Goal: Information Seeking & Learning: Learn about a topic

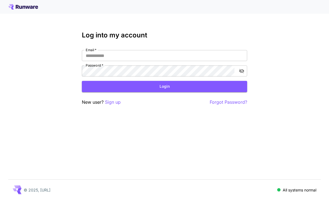
click at [198, 55] on input "Email   *" at bounding box center [164, 55] width 165 height 11
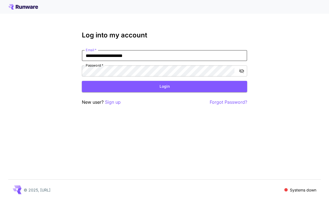
type input "**********"
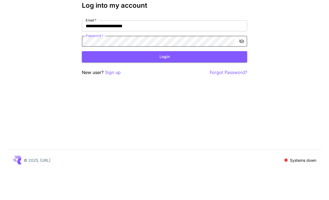
click at [170, 81] on button "Login" at bounding box center [164, 86] width 165 height 11
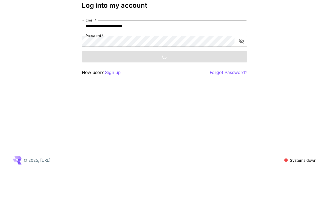
scroll to position [18, 0]
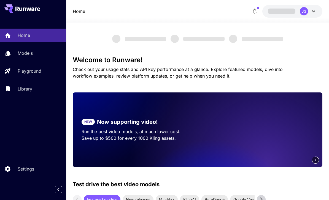
click at [37, 72] on p "Playground" at bounding box center [30, 71] width 24 height 7
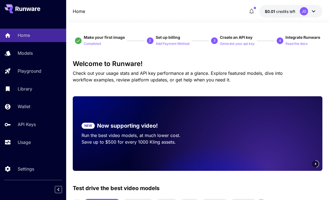
click at [22, 140] on p "Usage" at bounding box center [24, 142] width 13 height 7
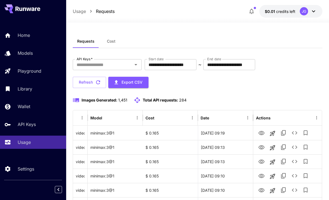
click at [176, 62] on input "**********" at bounding box center [171, 64] width 52 height 11
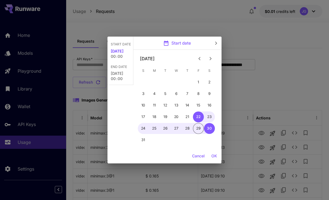
click at [200, 59] on icon "Previous month" at bounding box center [199, 58] width 7 height 7
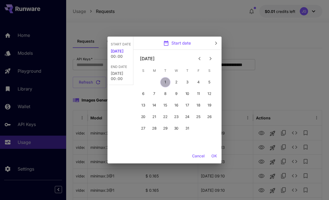
click at [165, 82] on button "1" at bounding box center [165, 82] width 11 height 11
type input "**********"
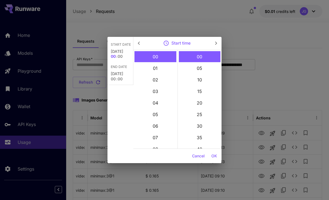
click at [214, 156] on button "OK" at bounding box center [214, 156] width 10 height 10
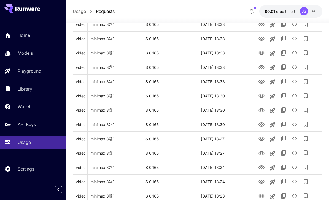
scroll to position [655, 0]
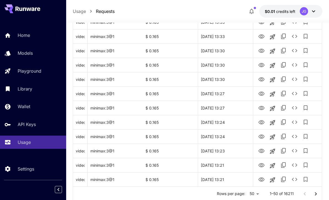
click at [315, 194] on icon "Go to next page" at bounding box center [315, 194] width 7 height 7
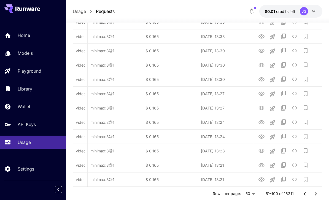
click at [315, 194] on icon "Go to next page" at bounding box center [315, 194] width 7 height 7
click at [316, 193] on icon "Go to next page" at bounding box center [316, 193] width 2 height 3
click at [315, 193] on icon "Go to next page" at bounding box center [315, 194] width 7 height 7
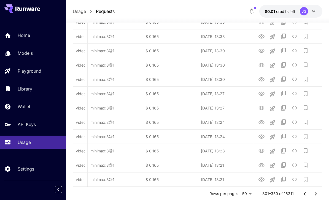
click at [315, 196] on icon "Go to next page" at bounding box center [315, 194] width 7 height 7
click at [315, 195] on icon "Go to next page" at bounding box center [315, 194] width 7 height 7
click at [315, 194] on icon "Go to next page" at bounding box center [315, 194] width 7 height 7
click at [315, 195] on icon "Go to next page" at bounding box center [316, 193] width 2 height 3
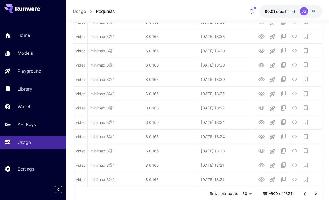
click at [315, 194] on icon "Go to next page" at bounding box center [315, 194] width 7 height 7
click at [314, 194] on icon "Go to next page" at bounding box center [315, 194] width 7 height 7
click at [315, 195] on icon "Go to next page" at bounding box center [315, 194] width 7 height 7
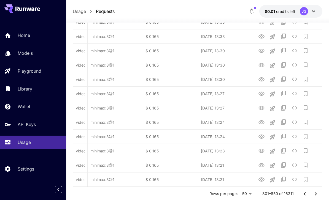
click at [316, 196] on icon "Go to next page" at bounding box center [315, 194] width 7 height 7
click at [316, 195] on icon "Go to next page" at bounding box center [315, 194] width 7 height 7
click at [317, 193] on icon "Go to next page" at bounding box center [315, 194] width 7 height 7
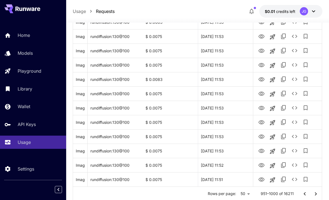
click at [318, 194] on icon "Go to next page" at bounding box center [315, 194] width 7 height 7
click at [318, 193] on icon "Go to next page" at bounding box center [315, 194] width 7 height 7
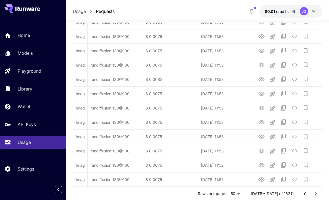
click at [318, 193] on icon "Go to next page" at bounding box center [315, 194] width 7 height 7
click at [318, 194] on icon "Go to next page" at bounding box center [315, 194] width 7 height 7
click at [318, 195] on icon "Go to next page" at bounding box center [315, 194] width 7 height 7
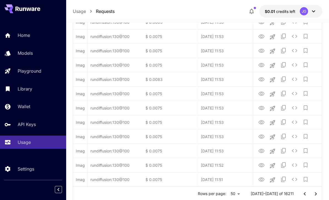
click at [319, 196] on icon "Go to next page" at bounding box center [315, 194] width 7 height 7
click at [318, 196] on icon "Go to next page" at bounding box center [315, 194] width 7 height 7
click at [319, 195] on icon "Go to next page" at bounding box center [315, 194] width 7 height 7
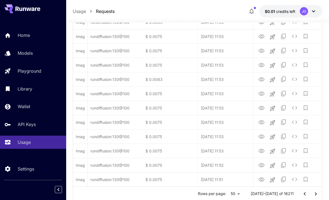
click at [319, 195] on icon "Go to next page" at bounding box center [315, 194] width 7 height 7
click at [318, 195] on icon "Go to next page" at bounding box center [315, 194] width 7 height 7
click at [319, 196] on icon "Go to next page" at bounding box center [315, 194] width 7 height 7
click at [318, 196] on icon "Go to next page" at bounding box center [315, 194] width 7 height 7
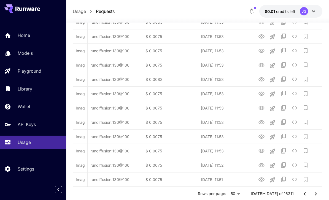
click at [319, 195] on icon "Go to next page" at bounding box center [315, 194] width 7 height 7
click at [318, 194] on icon "Go to next page" at bounding box center [315, 194] width 7 height 7
click at [319, 196] on button "Go to next page" at bounding box center [315, 194] width 11 height 11
click at [319, 196] on icon "Go to next page" at bounding box center [315, 194] width 7 height 7
click at [318, 195] on icon "Go to next page" at bounding box center [315, 194] width 7 height 7
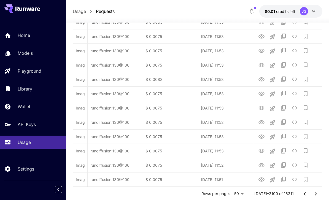
click at [318, 195] on icon "Go to next page" at bounding box center [315, 194] width 7 height 7
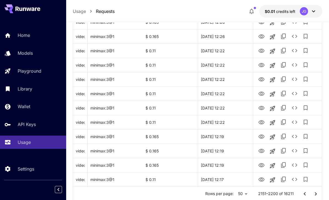
click at [315, 194] on icon "Go to next page" at bounding box center [315, 194] width 7 height 7
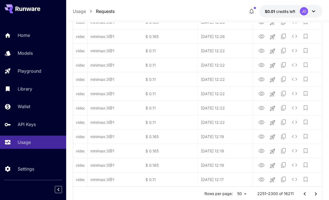
click at [316, 192] on icon "Go to next page" at bounding box center [315, 194] width 7 height 7
click at [316, 194] on icon "Go to next page" at bounding box center [316, 193] width 2 height 3
click at [316, 193] on icon "Go to next page" at bounding box center [315, 194] width 7 height 7
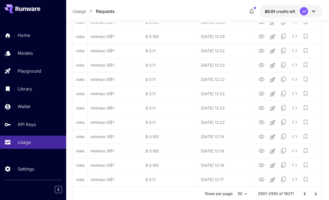
click at [316, 193] on icon "Go to next page" at bounding box center [315, 194] width 7 height 7
click at [315, 193] on icon "Go to next page" at bounding box center [316, 193] width 2 height 3
click at [317, 194] on icon "Go to next page" at bounding box center [315, 194] width 7 height 7
click at [316, 194] on icon "Go to next page" at bounding box center [316, 193] width 2 height 3
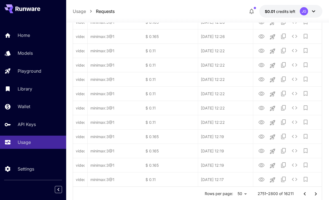
click at [317, 194] on icon "Go to next page" at bounding box center [315, 194] width 7 height 7
click at [317, 193] on icon "Go to next page" at bounding box center [315, 194] width 7 height 7
click at [318, 194] on icon "Go to next page" at bounding box center [315, 194] width 7 height 7
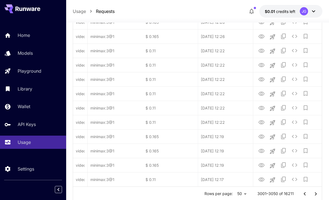
click at [318, 194] on icon "Go to next page" at bounding box center [315, 194] width 7 height 7
click at [317, 194] on icon "Go to next page" at bounding box center [315, 194] width 7 height 7
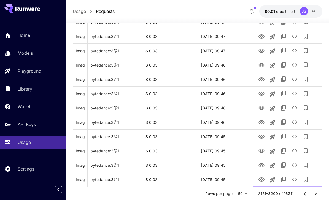
click at [263, 181] on icon "View Image" at bounding box center [261, 180] width 7 height 7
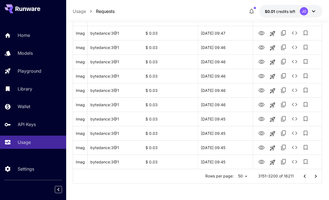
click at [316, 176] on icon "Go to next page" at bounding box center [316, 176] width 2 height 3
click at [261, 162] on icon "View Image" at bounding box center [261, 162] width 6 height 4
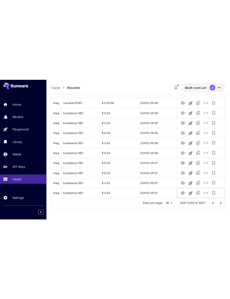
scroll to position [574, 0]
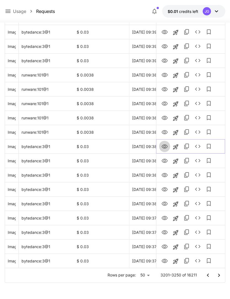
click at [164, 145] on icon "View Image" at bounding box center [164, 147] width 6 height 4
click at [197, 146] on icon "See details" at bounding box center [197, 146] width 7 height 7
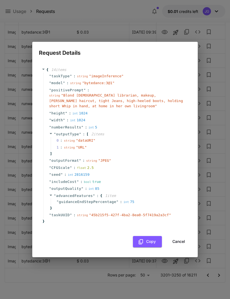
click at [179, 200] on button "Cancel" at bounding box center [178, 241] width 25 height 11
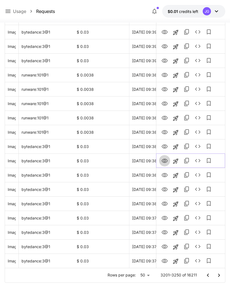
click at [164, 156] on button "View Image" at bounding box center [164, 160] width 11 height 11
click at [165, 161] on icon "View Image" at bounding box center [164, 161] width 6 height 4
click at [216, 200] on icon "Go to next page" at bounding box center [218, 275] width 7 height 7
click at [163, 200] on icon "View Image" at bounding box center [164, 261] width 7 height 7
click at [163, 44] on icon "View Image" at bounding box center [164, 46] width 7 height 7
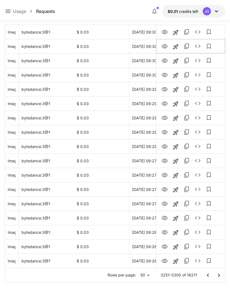
click at [197, 44] on icon "See details" at bounding box center [197, 46] width 7 height 7
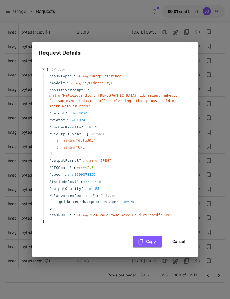
click at [180, 200] on button "Cancel" at bounding box center [178, 241] width 25 height 11
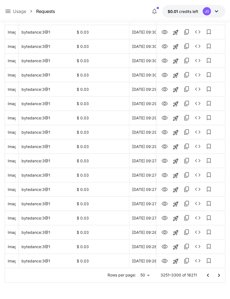
click at [218, 200] on icon "Go to next page" at bounding box center [218, 275] width 7 height 7
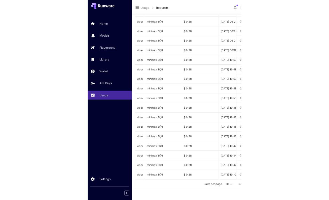
scroll to position [655, 0]
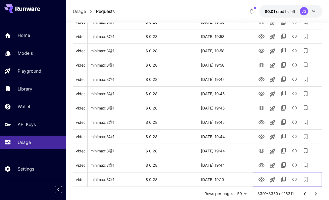
click at [262, 180] on icon "View Video" at bounding box center [261, 180] width 7 height 7
click at [259, 165] on icon "View Video" at bounding box center [261, 165] width 6 height 4
click at [260, 153] on icon "View Video" at bounding box center [261, 151] width 7 height 7
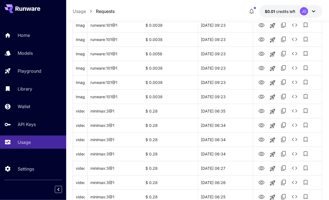
scroll to position [415, 0]
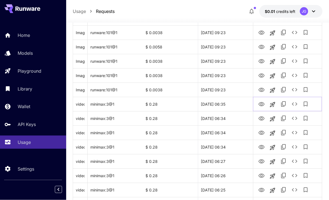
click at [262, 101] on icon "View Video" at bounding box center [261, 104] width 7 height 7
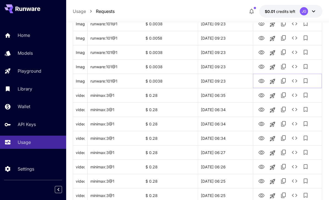
click at [260, 81] on icon "View Image" at bounding box center [261, 81] width 7 height 7
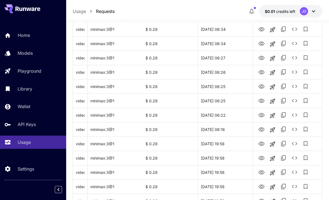
scroll to position [655, 0]
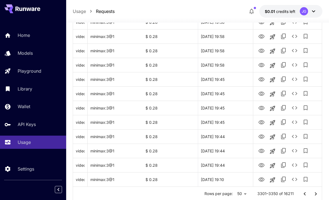
click at [312, 194] on button "Go to next page" at bounding box center [315, 194] width 11 height 11
click at [259, 181] on icon "View Video" at bounding box center [261, 180] width 7 height 7
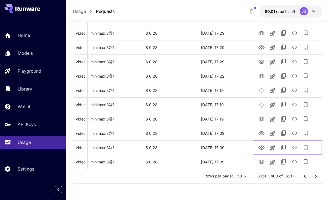
click at [262, 149] on icon "View Video" at bounding box center [261, 148] width 7 height 7
click at [259, 136] on icon "View Video" at bounding box center [261, 133] width 7 height 7
click at [259, 121] on icon "View Video" at bounding box center [261, 119] width 7 height 7
click at [260, 74] on icon "View Video" at bounding box center [261, 76] width 7 height 7
click at [261, 61] on icon "View Video" at bounding box center [261, 62] width 6 height 4
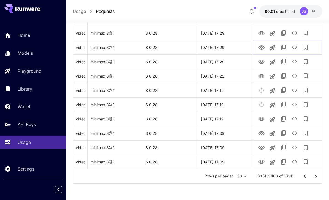
click at [261, 45] on icon "View Video" at bounding box center [261, 47] width 7 height 7
click at [294, 48] on icon "See details" at bounding box center [294, 47] width 7 height 7
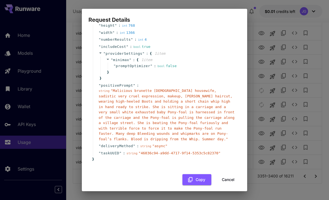
scroll to position [52, 0]
click at [224, 177] on button "Cancel" at bounding box center [228, 180] width 25 height 11
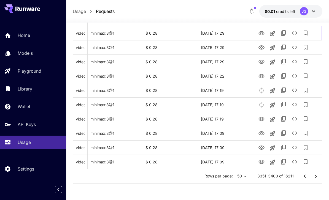
click at [260, 32] on icon "View Video" at bounding box center [261, 33] width 7 height 7
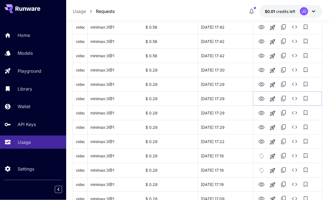
scroll to position [607, 0]
click at [261, 82] on icon "View Video" at bounding box center [261, 84] width 7 height 7
click at [295, 83] on icon "See details" at bounding box center [294, 84] width 7 height 7
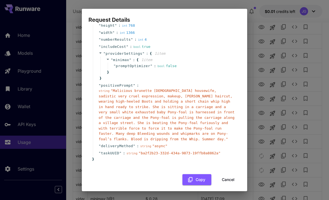
scroll to position [52, 0]
click at [225, 175] on button "Cancel" at bounding box center [228, 180] width 25 height 11
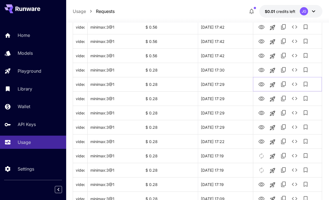
click at [261, 84] on icon "View Video" at bounding box center [261, 84] width 7 height 7
click at [262, 71] on icon "View Video" at bounding box center [261, 70] width 6 height 4
click at [262, 56] on icon "View Video" at bounding box center [261, 56] width 6 height 4
click at [261, 40] on icon "View Video" at bounding box center [261, 41] width 6 height 4
click at [260, 28] on icon "View Video" at bounding box center [261, 27] width 6 height 4
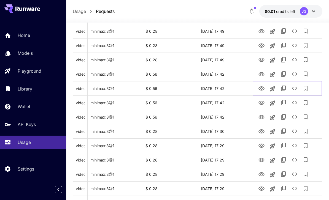
scroll to position [547, 0]
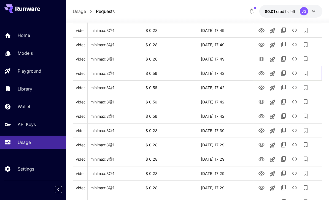
click at [259, 71] on icon "View Video" at bounding box center [261, 73] width 7 height 7
click at [261, 59] on icon "View Video" at bounding box center [261, 59] width 7 height 7
click at [294, 56] on icon "See details" at bounding box center [294, 59] width 7 height 7
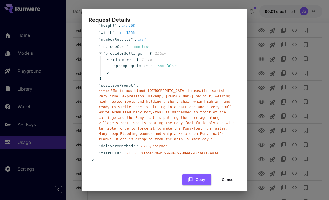
scroll to position [52, 0]
click at [224, 175] on button "Cancel" at bounding box center [228, 180] width 25 height 11
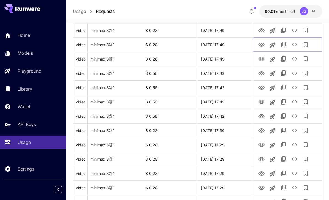
click at [261, 44] on icon "View Video" at bounding box center [261, 45] width 6 height 4
click at [262, 28] on icon "View Video" at bounding box center [261, 30] width 7 height 7
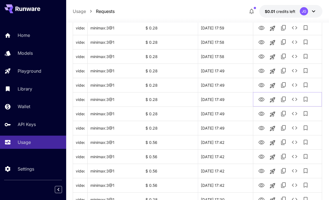
scroll to position [478, 0]
click at [261, 82] on icon "View Video" at bounding box center [261, 85] width 7 height 7
click at [262, 69] on icon "View Video" at bounding box center [261, 70] width 7 height 7
click at [261, 56] on icon "View Video" at bounding box center [261, 56] width 6 height 4
click at [262, 42] on icon "View Video" at bounding box center [261, 42] width 6 height 4
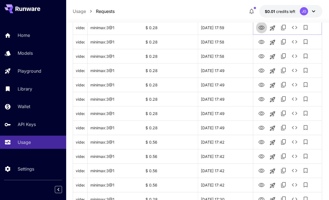
click at [262, 26] on icon "View Video" at bounding box center [261, 28] width 7 height 7
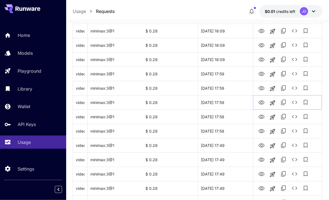
scroll to position [403, 0]
click at [262, 85] on icon "View Video" at bounding box center [261, 88] width 7 height 7
click at [261, 73] on icon "View Video" at bounding box center [261, 74] width 7 height 7
click at [260, 56] on icon "View Video" at bounding box center [261, 59] width 7 height 7
click at [262, 43] on icon "View Video" at bounding box center [261, 45] width 7 height 7
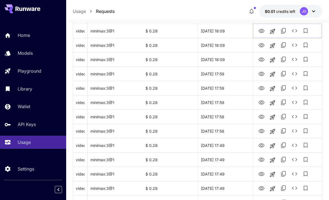
click at [261, 30] on icon "View Video" at bounding box center [261, 31] width 6 height 4
click at [293, 30] on icon "See details" at bounding box center [295, 30] width 6 height 3
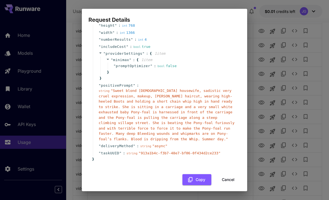
scroll to position [52, 0]
click at [225, 175] on button "Cancel" at bounding box center [228, 180] width 25 height 11
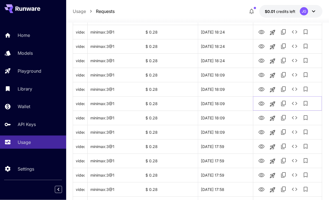
scroll to position [309, 0]
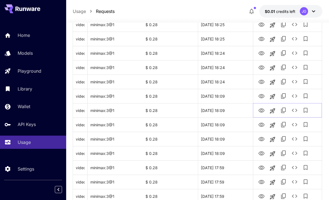
click at [260, 113] on icon "View Video" at bounding box center [261, 110] width 7 height 7
click at [263, 97] on icon "View Video" at bounding box center [261, 96] width 7 height 7
click at [262, 81] on icon "View Video" at bounding box center [261, 82] width 6 height 4
click at [261, 66] on icon "View Video" at bounding box center [261, 67] width 7 height 7
click at [263, 54] on icon "View Video" at bounding box center [261, 53] width 6 height 4
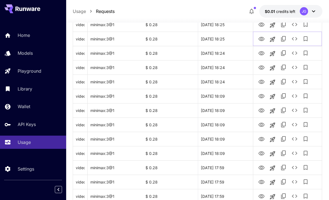
click at [262, 39] on icon "View Video" at bounding box center [261, 39] width 6 height 4
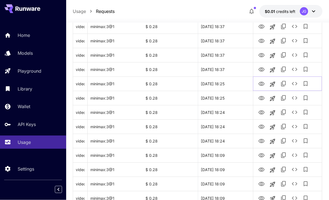
click at [258, 82] on icon "View Video" at bounding box center [261, 84] width 7 height 7
click at [261, 67] on icon "View Video" at bounding box center [261, 69] width 7 height 7
click at [263, 56] on icon "View Video" at bounding box center [261, 55] width 6 height 4
click at [261, 40] on icon "View Video" at bounding box center [261, 41] width 7 height 7
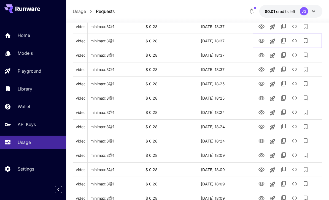
click at [295, 40] on icon "See details" at bounding box center [294, 40] width 7 height 7
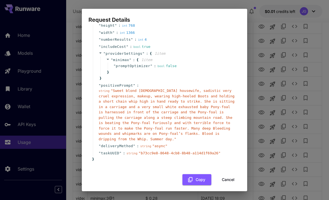
scroll to position [52, 0]
click at [224, 175] on button "Cancel" at bounding box center [228, 180] width 25 height 11
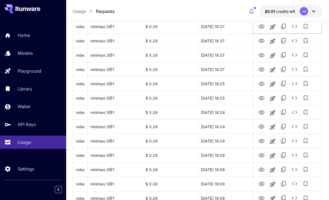
click at [261, 25] on icon "View Video" at bounding box center [261, 26] width 7 height 7
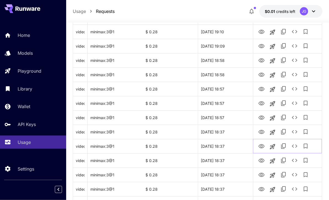
scroll to position [130, 0]
click at [262, 130] on icon "View Video" at bounding box center [261, 132] width 6 height 4
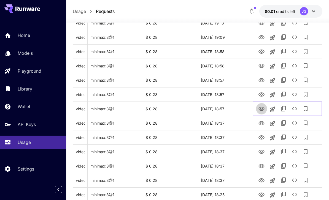
click at [262, 109] on icon "View Video" at bounding box center [261, 109] width 7 height 7
click at [262, 93] on icon "View Video" at bounding box center [261, 95] width 6 height 4
click at [261, 79] on icon "View Video" at bounding box center [261, 80] width 6 height 4
click at [293, 78] on icon "See details" at bounding box center [294, 80] width 7 height 7
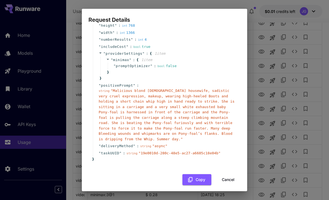
scroll to position [52, 0]
click at [227, 176] on button "Cancel" at bounding box center [228, 180] width 25 height 11
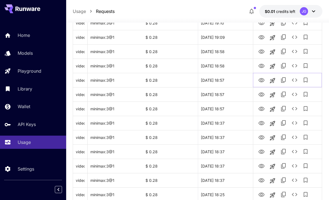
click at [261, 77] on icon "View Video" at bounding box center [261, 80] width 7 height 7
click at [261, 64] on icon "View Video" at bounding box center [261, 66] width 6 height 4
click at [263, 49] on icon "View Video" at bounding box center [261, 51] width 7 height 7
click at [296, 50] on icon "See details" at bounding box center [294, 51] width 7 height 7
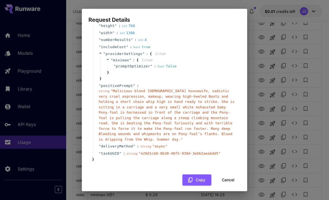
click at [228, 175] on button "Cancel" at bounding box center [228, 180] width 25 height 11
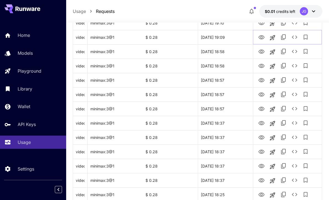
click at [263, 35] on icon "View Video" at bounding box center [261, 37] width 7 height 7
click at [295, 34] on icon "See details" at bounding box center [294, 37] width 7 height 7
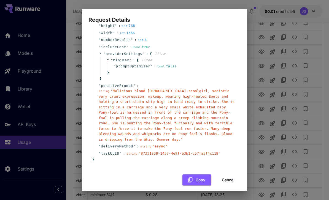
click at [225, 177] on button "Cancel" at bounding box center [228, 180] width 25 height 11
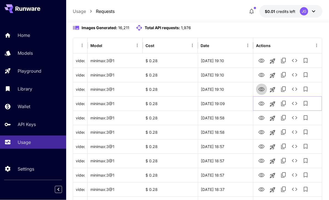
scroll to position [72, 0]
click at [260, 88] on icon "View Video" at bounding box center [261, 89] width 7 height 7
click at [262, 72] on icon "View Video" at bounding box center [261, 75] width 7 height 7
click at [260, 59] on icon "View Video" at bounding box center [261, 61] width 7 height 7
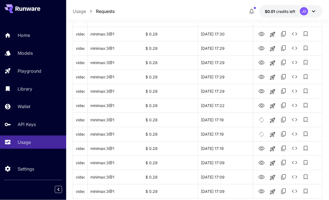
scroll to position [655, 0]
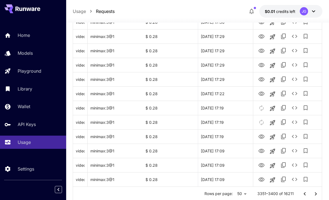
click at [316, 194] on icon "Go to next page" at bounding box center [316, 193] width 2 height 3
click at [261, 180] on icon "View Video" at bounding box center [261, 180] width 6 height 4
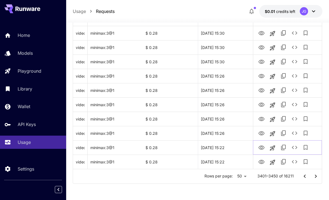
click at [258, 147] on icon "View Video" at bounding box center [261, 148] width 7 height 7
click at [262, 133] on icon "View Video" at bounding box center [261, 133] width 6 height 4
click at [262, 120] on icon "View Video" at bounding box center [261, 119] width 7 height 7
click at [292, 117] on icon "See details" at bounding box center [294, 119] width 7 height 7
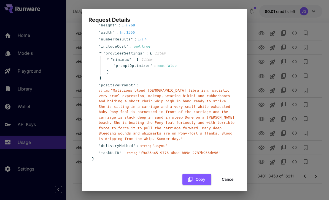
scroll to position [52, 0]
click at [224, 175] on button "Cancel" at bounding box center [228, 180] width 25 height 11
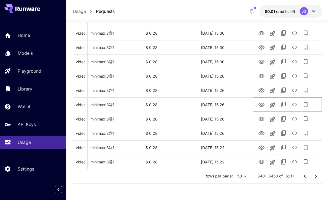
click at [260, 106] on icon "View Video" at bounding box center [261, 105] width 7 height 7
click at [261, 92] on icon "View Video" at bounding box center [261, 90] width 6 height 4
click at [262, 73] on icon "View Video" at bounding box center [261, 76] width 7 height 7
click at [261, 61] on icon "View Video" at bounding box center [261, 62] width 7 height 7
click at [293, 61] on icon "See details" at bounding box center [294, 61] width 7 height 7
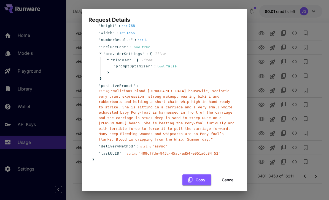
click at [226, 175] on button "Cancel" at bounding box center [228, 180] width 25 height 11
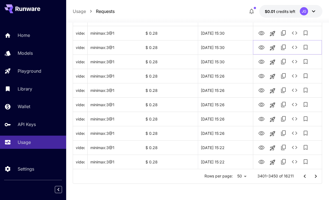
click at [261, 46] on icon "View Video" at bounding box center [261, 47] width 7 height 7
click at [262, 32] on icon "View Video" at bounding box center [261, 33] width 7 height 7
click at [296, 29] on button "See details" at bounding box center [294, 33] width 11 height 11
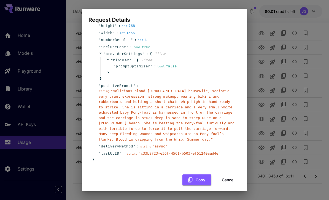
click at [224, 175] on button "Cancel" at bounding box center [228, 180] width 25 height 11
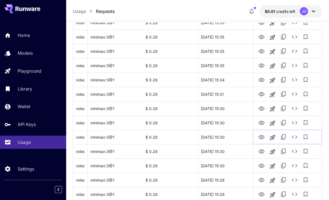
scroll to position [568, 0]
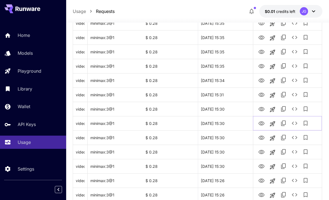
click at [258, 124] on icon "View Video" at bounding box center [261, 123] width 7 height 7
click at [259, 114] on button "View Video" at bounding box center [261, 108] width 11 height 11
click at [261, 109] on icon "View Video" at bounding box center [261, 109] width 7 height 7
click at [259, 94] on icon "View Video" at bounding box center [261, 95] width 6 height 4
click at [261, 79] on icon "View Video" at bounding box center [261, 80] width 7 height 7
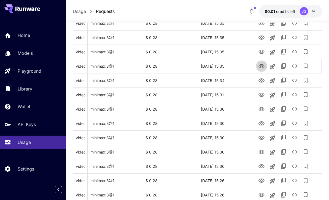
click at [259, 65] on icon "View Video" at bounding box center [261, 66] width 6 height 4
click at [293, 65] on icon "See details" at bounding box center [295, 65] width 6 height 3
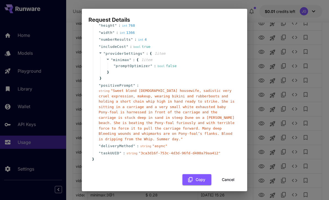
scroll to position [52, 0]
click at [227, 176] on button "Cancel" at bounding box center [228, 180] width 25 height 11
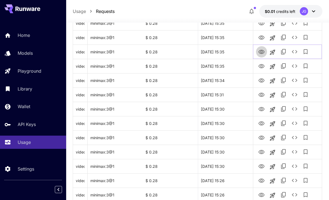
click at [259, 51] on icon "View Video" at bounding box center [261, 52] width 6 height 4
click at [264, 39] on icon "View Video" at bounding box center [261, 37] width 7 height 7
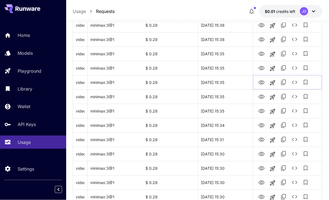
scroll to position [522, 0]
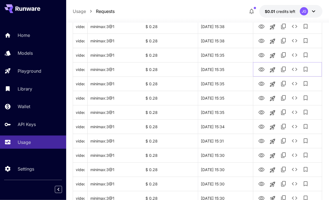
click at [261, 68] on icon "View Video" at bounding box center [261, 70] width 6 height 4
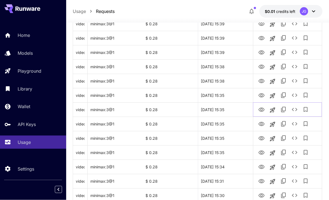
scroll to position [470, 0]
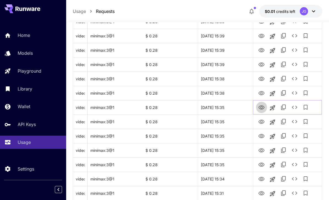
click at [263, 105] on icon "View Video" at bounding box center [261, 107] width 7 height 7
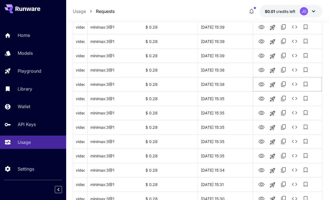
click at [263, 82] on icon "View Video" at bounding box center [261, 84] width 7 height 7
click at [264, 68] on icon "View Video" at bounding box center [261, 70] width 7 height 7
click at [261, 56] on icon "View Video" at bounding box center [261, 56] width 7 height 7
click at [262, 43] on icon "View Video" at bounding box center [261, 41] width 7 height 7
click at [262, 28] on icon "View Video" at bounding box center [261, 27] width 7 height 7
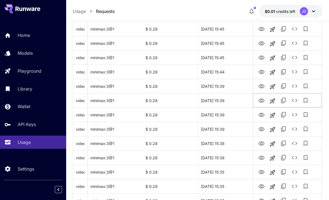
scroll to position [405, 0]
click at [261, 82] on link "View Video" at bounding box center [261, 85] width 7 height 7
click at [295, 85] on icon "See details" at bounding box center [294, 86] width 7 height 7
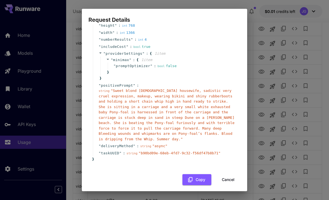
scroll to position [52, 0]
click at [224, 177] on button "Cancel" at bounding box center [228, 180] width 25 height 11
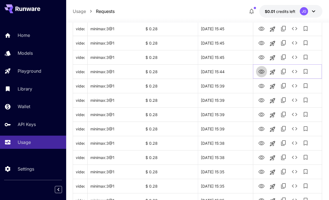
click at [260, 74] on icon "View Video" at bounding box center [261, 72] width 7 height 7
click at [260, 55] on icon "View Video" at bounding box center [261, 57] width 7 height 7
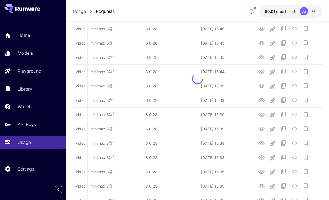
click at [259, 41] on div at bounding box center [197, 79] width 249 height 716
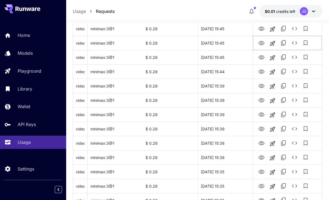
click at [258, 45] on icon "View Video" at bounding box center [261, 43] width 7 height 7
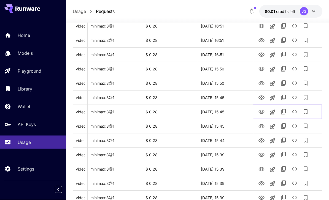
scroll to position [336, 0]
click at [260, 97] on icon "View Video" at bounding box center [261, 97] width 7 height 7
click at [259, 81] on icon "View Video" at bounding box center [261, 83] width 7 height 7
click at [261, 67] on icon "View Video" at bounding box center [261, 69] width 6 height 4
click at [262, 53] on icon "View Video" at bounding box center [261, 55] width 6 height 4
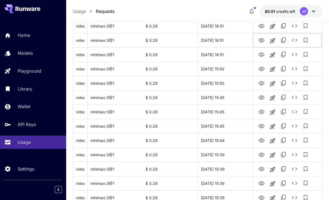
click at [262, 38] on icon "View Video" at bounding box center [261, 40] width 6 height 4
click at [293, 40] on icon "See details" at bounding box center [294, 40] width 7 height 7
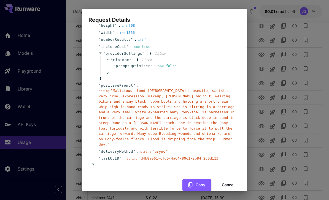
scroll to position [52, 0]
click at [226, 180] on button "Cancel" at bounding box center [228, 185] width 25 height 11
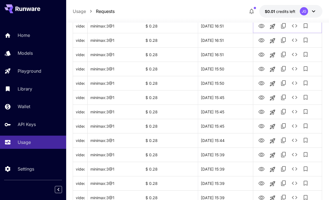
click at [259, 25] on icon "View Video" at bounding box center [261, 26] width 6 height 4
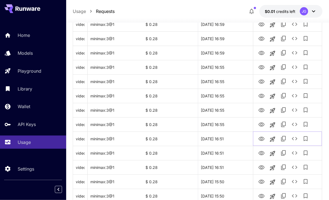
scroll to position [223, 0]
click at [261, 123] on icon "View Video" at bounding box center [261, 124] width 7 height 7
click at [261, 108] on icon "View Video" at bounding box center [261, 110] width 6 height 4
click at [261, 96] on icon "View Video" at bounding box center [261, 96] width 6 height 4
click at [262, 80] on icon "View Video" at bounding box center [261, 82] width 6 height 4
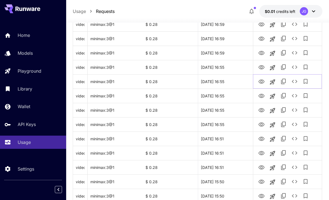
click at [293, 82] on icon "See details" at bounding box center [295, 81] width 6 height 3
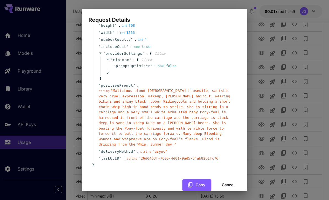
scroll to position [52, 0]
click at [228, 180] on button "Cancel" at bounding box center [228, 185] width 25 height 11
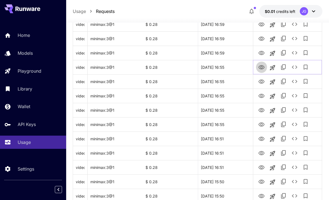
click at [262, 67] on icon "View Video" at bounding box center [261, 67] width 7 height 7
click at [260, 52] on icon "View Video" at bounding box center [261, 53] width 7 height 7
click at [261, 40] on icon "View Video" at bounding box center [261, 39] width 6 height 4
click at [260, 23] on icon "View Video" at bounding box center [261, 24] width 6 height 4
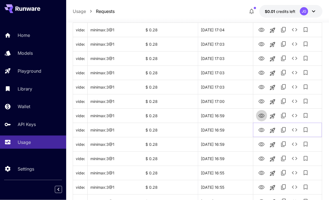
scroll to position [118, 0]
click at [260, 116] on icon "View Video" at bounding box center [261, 116] width 6 height 4
click at [260, 102] on icon "View Video" at bounding box center [261, 101] width 6 height 4
click at [262, 86] on icon "View Video" at bounding box center [261, 87] width 6 height 4
click at [262, 73] on icon "View Video" at bounding box center [261, 73] width 7 height 7
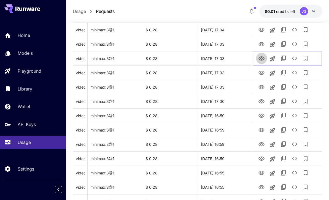
click at [261, 58] on icon "View Video" at bounding box center [261, 58] width 6 height 4
click at [260, 43] on icon "View Video" at bounding box center [261, 44] width 6 height 4
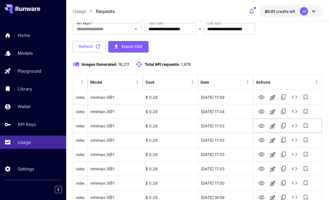
scroll to position [36, 0]
click at [262, 109] on icon "View Video" at bounding box center [261, 111] width 6 height 4
click at [261, 94] on icon "View Video" at bounding box center [261, 97] width 7 height 7
click at [260, 99] on icon "View Video" at bounding box center [261, 97] width 7 height 7
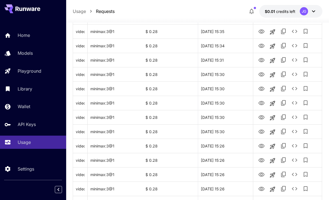
scroll to position [655, 0]
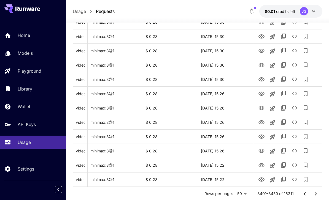
click at [315, 193] on icon "Go to next page" at bounding box center [315, 194] width 7 height 7
click at [261, 179] on icon "View Video" at bounding box center [261, 180] width 7 height 7
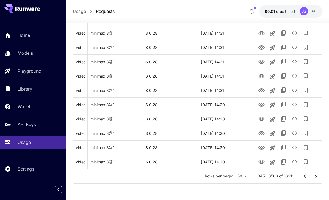
click at [296, 159] on icon "See details" at bounding box center [294, 162] width 7 height 7
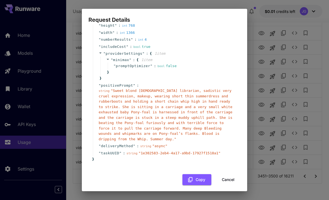
scroll to position [52, 0]
click at [226, 175] on button "Cancel" at bounding box center [228, 180] width 25 height 11
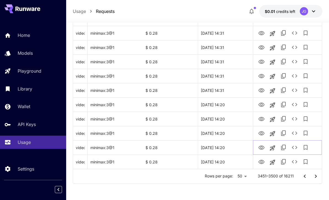
click at [259, 147] on icon "View Video" at bounding box center [261, 148] width 7 height 7
click at [260, 133] on icon "View Video" at bounding box center [261, 133] width 7 height 7
click at [262, 116] on icon "View Video" at bounding box center [261, 119] width 7 height 7
click at [262, 102] on icon "View Video" at bounding box center [261, 105] width 7 height 7
click at [263, 88] on icon "View Video" at bounding box center [261, 90] width 7 height 7
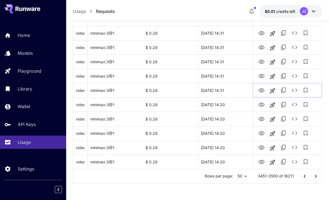
click at [296, 88] on icon "See details" at bounding box center [294, 90] width 7 height 7
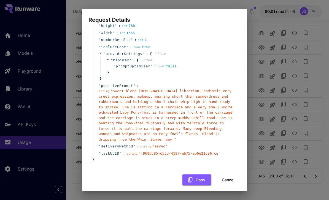
click at [226, 177] on button "Cancel" at bounding box center [228, 180] width 25 height 11
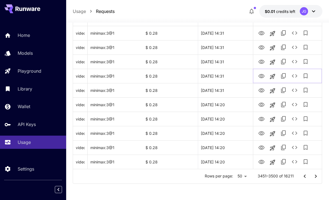
click at [260, 75] on icon "View Video" at bounding box center [261, 76] width 7 height 7
click at [262, 61] on icon "View Video" at bounding box center [261, 62] width 7 height 7
click at [261, 49] on icon "View Video" at bounding box center [261, 47] width 6 height 4
click at [260, 32] on icon "View Video" at bounding box center [261, 33] width 7 height 7
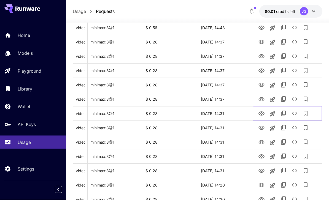
scroll to position [585, 0]
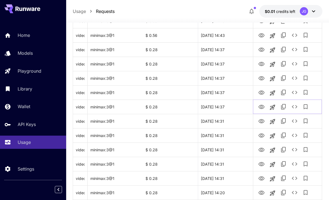
click at [261, 105] on icon "View Video" at bounding box center [261, 107] width 7 height 7
click at [261, 93] on icon "View Video" at bounding box center [261, 93] width 7 height 7
click at [261, 78] on icon "View Video" at bounding box center [261, 78] width 7 height 7
click at [262, 62] on icon "View Video" at bounding box center [261, 64] width 7 height 7
click at [262, 49] on icon "View Video" at bounding box center [261, 50] width 6 height 4
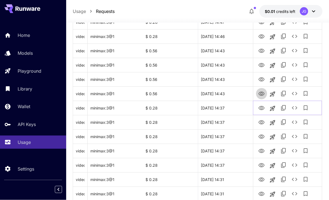
scroll to position [526, 0]
click at [261, 94] on icon "View Video" at bounding box center [261, 94] width 6 height 4
click at [261, 80] on icon "View Video" at bounding box center [261, 79] width 6 height 4
click at [261, 64] on icon "View Video" at bounding box center [261, 65] width 6 height 4
click at [260, 54] on icon "View Video" at bounding box center [261, 51] width 7 height 7
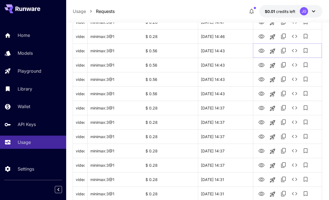
click at [294, 49] on icon "See details" at bounding box center [294, 50] width 7 height 7
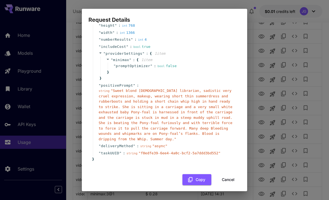
scroll to position [52, 0]
click at [223, 177] on button "Cancel" at bounding box center [228, 180] width 25 height 11
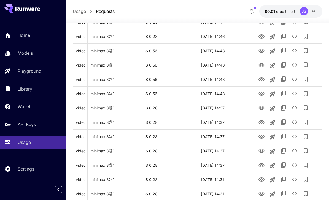
click at [261, 34] on icon "View Video" at bounding box center [261, 36] width 7 height 7
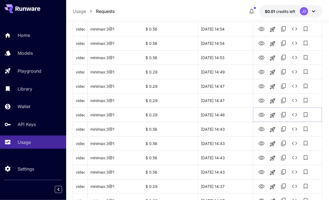
scroll to position [448, 0]
click at [261, 98] on icon "View Video" at bounding box center [261, 100] width 7 height 7
click at [261, 83] on icon "View Video" at bounding box center [261, 86] width 7 height 7
click at [261, 70] on icon "View Video" at bounding box center [261, 72] width 6 height 4
click at [262, 57] on icon "View Video" at bounding box center [261, 58] width 6 height 4
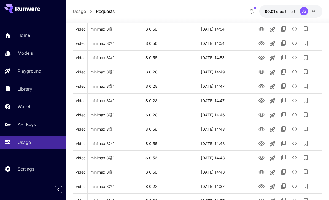
click at [260, 42] on icon "View Video" at bounding box center [261, 43] width 7 height 7
click at [294, 45] on icon "See details" at bounding box center [294, 43] width 7 height 7
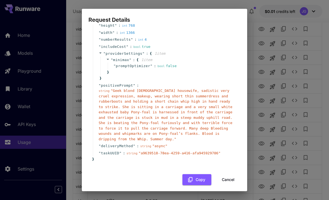
scroll to position [52, 0]
click at [225, 176] on button "Cancel" at bounding box center [228, 180] width 25 height 11
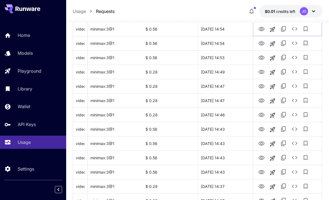
click at [261, 28] on icon "View Video" at bounding box center [261, 29] width 6 height 4
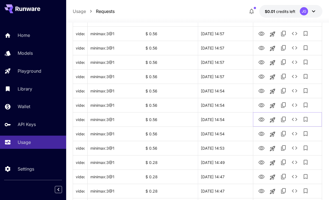
scroll to position [356, 0]
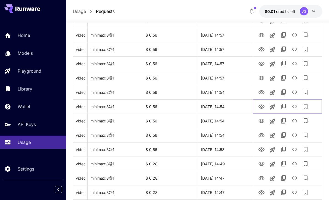
click at [261, 105] on icon "View Video" at bounding box center [261, 107] width 6 height 4
click at [262, 93] on icon "View Video" at bounding box center [261, 92] width 6 height 4
click at [262, 76] on icon "View Video" at bounding box center [261, 78] width 6 height 4
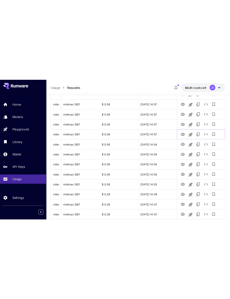
scroll to position [306, 0]
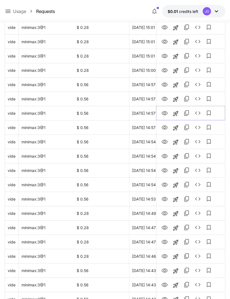
click at [166, 112] on icon "View Video" at bounding box center [164, 113] width 7 height 7
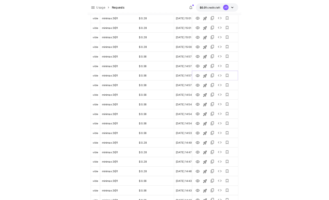
scroll to position [338, 0]
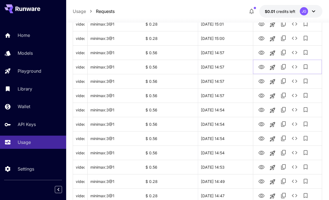
click at [261, 68] on icon "View Video" at bounding box center [261, 67] width 7 height 7
click at [294, 66] on icon "See details" at bounding box center [294, 67] width 7 height 7
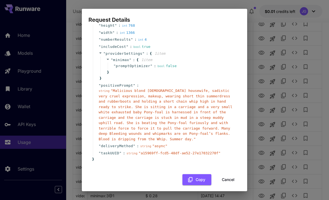
scroll to position [52, 0]
click at [225, 176] on button "Cancel" at bounding box center [228, 180] width 25 height 11
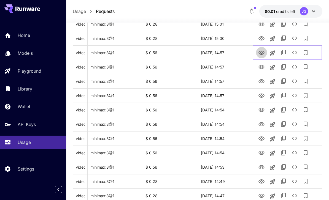
click at [260, 54] on icon "View Video" at bounding box center [261, 53] width 6 height 4
click at [262, 36] on icon "View Video" at bounding box center [261, 38] width 6 height 4
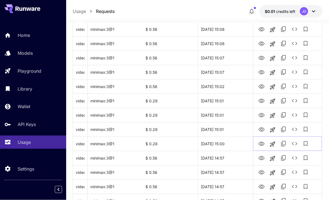
scroll to position [231, 0]
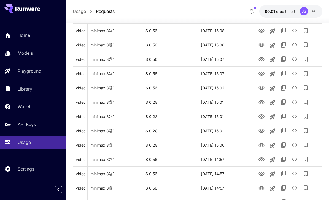
click at [259, 130] on icon "View Video" at bounding box center [261, 131] width 6 height 4
click at [260, 117] on icon "View Video" at bounding box center [261, 116] width 7 height 7
click at [260, 100] on icon "View Video" at bounding box center [261, 102] width 7 height 7
click at [261, 89] on icon "View Video" at bounding box center [261, 88] width 6 height 4
click at [295, 86] on icon "See details" at bounding box center [294, 88] width 7 height 7
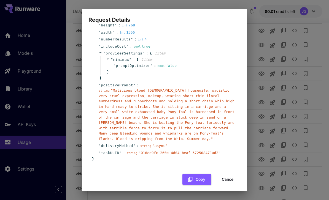
scroll to position [52, 0]
click at [226, 175] on button "Cancel" at bounding box center [228, 180] width 25 height 11
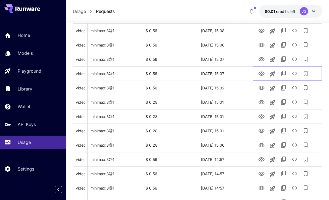
click at [262, 72] on icon "View Video" at bounding box center [261, 74] width 6 height 4
click at [260, 58] on icon "View Video" at bounding box center [261, 59] width 7 height 7
click at [262, 44] on icon "View Video" at bounding box center [261, 45] width 6 height 4
click at [262, 29] on icon "View Video" at bounding box center [261, 31] width 7 height 7
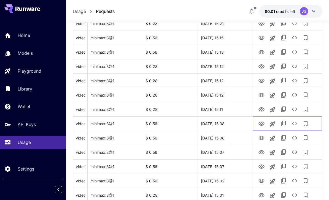
scroll to position [138, 0]
click at [263, 108] on icon "View Video" at bounding box center [261, 110] width 6 height 4
click at [262, 95] on icon "View Video" at bounding box center [261, 96] width 7 height 7
click at [293, 95] on icon "See details" at bounding box center [294, 95] width 7 height 7
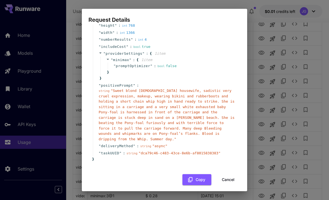
scroll to position [52, 0]
click at [226, 175] on button "Cancel" at bounding box center [228, 180] width 25 height 11
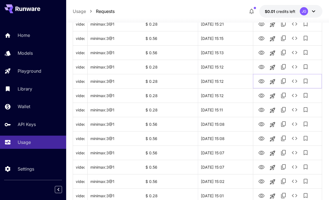
click at [261, 79] on icon "View Video" at bounding box center [261, 81] width 6 height 4
click at [262, 67] on icon "View Video" at bounding box center [261, 67] width 7 height 7
click at [264, 53] on icon "View Video" at bounding box center [261, 53] width 7 height 7
click at [263, 36] on icon "View Video" at bounding box center [261, 38] width 7 height 7
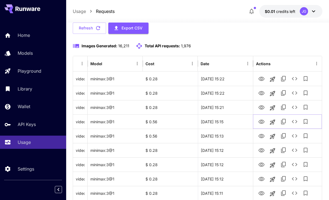
scroll to position [45, 0]
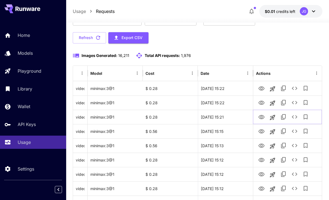
click at [261, 115] on icon "View Video" at bounding box center [261, 117] width 6 height 4
click at [262, 102] on icon "View Video" at bounding box center [261, 103] width 6 height 4
click at [260, 87] on icon "View Video" at bounding box center [261, 88] width 7 height 7
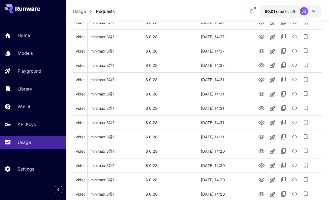
scroll to position [655, 0]
click at [315, 193] on icon "Go to next page" at bounding box center [315, 194] width 7 height 7
click at [262, 179] on icon "View Video" at bounding box center [261, 180] width 6 height 4
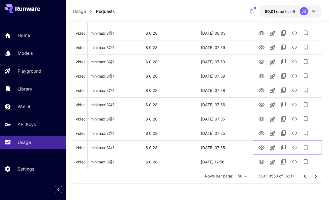
click at [261, 148] on icon "View Video" at bounding box center [261, 148] width 7 height 7
click at [296, 147] on icon "See details" at bounding box center [294, 147] width 7 height 7
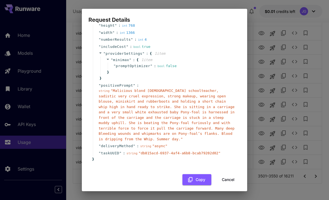
scroll to position [52, 0]
click at [227, 175] on button "Cancel" at bounding box center [228, 180] width 25 height 11
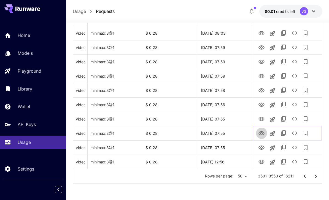
click at [259, 135] on icon "View Video" at bounding box center [261, 133] width 7 height 7
click at [261, 118] on icon "View Video" at bounding box center [261, 119] width 7 height 7
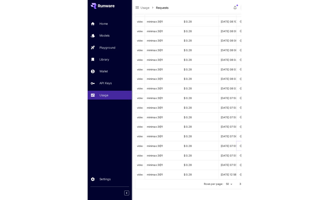
scroll to position [655, 0]
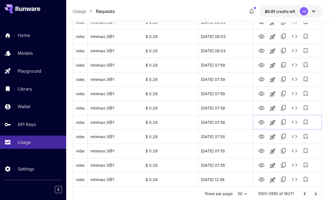
click at [261, 123] on icon "View Video" at bounding box center [261, 122] width 6 height 4
click at [262, 111] on icon "View Video" at bounding box center [261, 108] width 7 height 7
click at [261, 91] on icon "View Video" at bounding box center [261, 94] width 7 height 7
click at [294, 90] on icon "See details" at bounding box center [294, 93] width 7 height 7
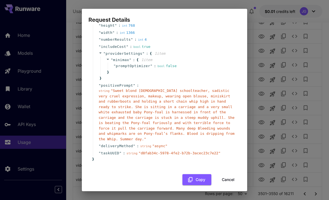
scroll to position [52, 0]
click at [224, 176] on button "Cancel" at bounding box center [228, 180] width 25 height 11
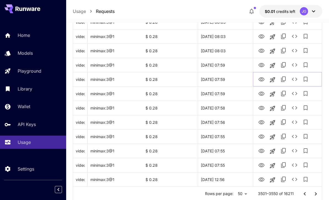
click at [261, 80] on icon "View Video" at bounding box center [261, 79] width 7 height 7
click at [262, 63] on icon "View Video" at bounding box center [261, 65] width 6 height 4
click at [261, 48] on icon "View Video" at bounding box center [261, 51] width 7 height 7
click at [260, 37] on icon "View Video" at bounding box center [261, 36] width 7 height 7
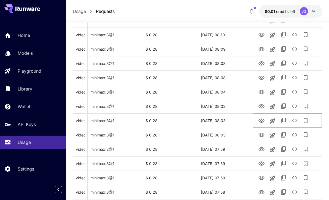
scroll to position [571, 0]
click at [262, 104] on icon "View Video" at bounding box center [261, 107] width 7 height 7
click at [261, 93] on icon "View Video" at bounding box center [261, 92] width 7 height 7
click at [295, 88] on button "See details" at bounding box center [294, 92] width 11 height 11
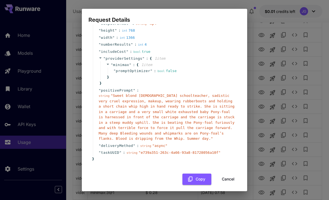
scroll to position [47, 0]
click at [225, 177] on button "Cancel" at bounding box center [228, 179] width 25 height 11
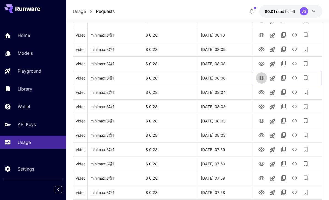
click at [261, 79] on icon "View Video" at bounding box center [261, 78] width 7 height 7
click at [261, 61] on icon "View Video" at bounding box center [261, 64] width 7 height 7
click at [262, 50] on icon "View Video" at bounding box center [261, 49] width 6 height 4
click at [260, 36] on icon "View Video" at bounding box center [261, 35] width 7 height 7
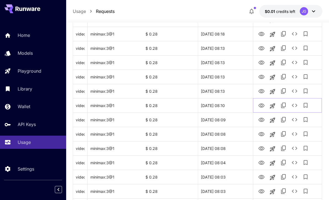
scroll to position [499, 0]
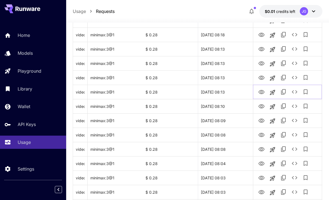
click at [261, 90] on icon "View Video" at bounding box center [261, 92] width 7 height 7
click at [263, 78] on icon "View Video" at bounding box center [261, 78] width 7 height 7
click at [261, 63] on icon "View Video" at bounding box center [261, 63] width 7 height 7
click at [262, 48] on icon "View Video" at bounding box center [261, 49] width 6 height 4
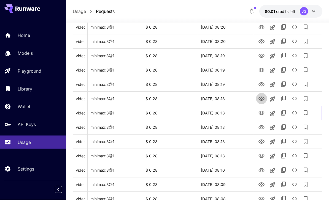
scroll to position [435, 0]
click at [261, 97] on icon "View Video" at bounding box center [261, 99] width 6 height 4
click at [294, 97] on icon "See details" at bounding box center [294, 98] width 7 height 7
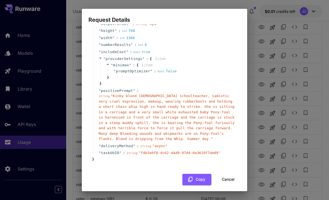
scroll to position [47, 0]
click at [224, 174] on button "Cancel" at bounding box center [228, 179] width 25 height 11
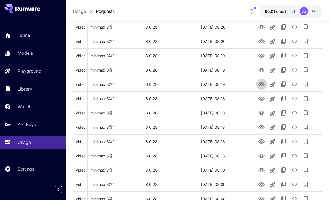
click at [262, 84] on icon "View Video" at bounding box center [261, 84] width 6 height 4
click at [261, 68] on icon "View Video" at bounding box center [261, 70] width 7 height 7
click at [261, 55] on icon "View Video" at bounding box center [261, 56] width 7 height 7
click at [262, 42] on icon "View Video" at bounding box center [261, 41] width 6 height 4
click at [261, 25] on icon "View Video" at bounding box center [261, 27] width 7 height 7
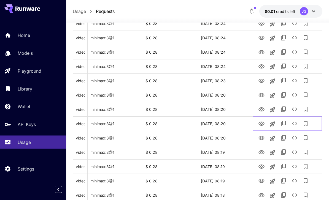
scroll to position [339, 0]
click at [262, 107] on icon "View Video" at bounding box center [261, 109] width 7 height 7
click at [263, 94] on icon "View Video" at bounding box center [261, 95] width 6 height 4
click at [261, 80] on icon "View Video" at bounding box center [261, 81] width 6 height 4
click at [264, 66] on icon "View Video" at bounding box center [261, 66] width 7 height 7
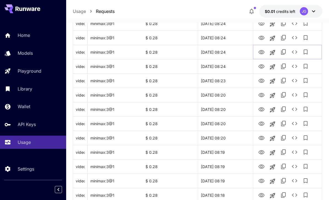
click at [261, 53] on icon "View Video" at bounding box center [261, 52] width 7 height 7
click at [296, 53] on icon "See details" at bounding box center [295, 51] width 6 height 3
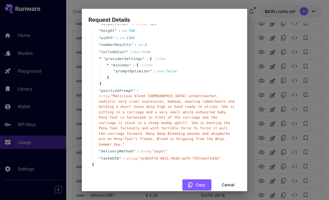
scroll to position [47, 0]
click at [225, 180] on button "Cancel" at bounding box center [228, 185] width 25 height 11
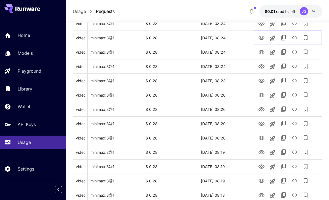
click at [260, 37] on icon "View Video" at bounding box center [261, 38] width 7 height 7
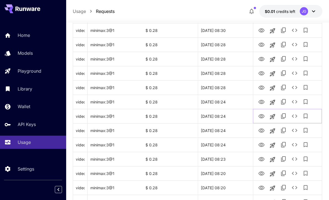
scroll to position [260, 0]
click at [261, 100] on icon "View Video" at bounding box center [261, 102] width 7 height 7
click at [261, 84] on link "View Video" at bounding box center [261, 87] width 7 height 7
click at [263, 75] on icon "View Video" at bounding box center [261, 74] width 6 height 4
click at [295, 73] on icon "See details" at bounding box center [294, 73] width 7 height 7
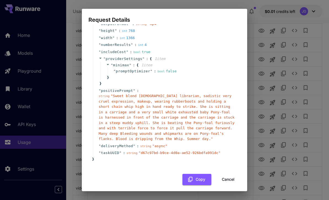
scroll to position [47, 0]
click at [226, 175] on button "Cancel" at bounding box center [228, 179] width 25 height 11
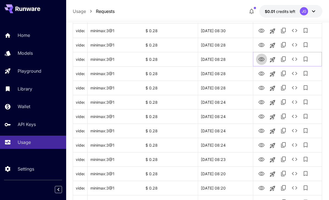
click at [262, 61] on icon "View Video" at bounding box center [261, 59] width 7 height 7
click at [259, 44] on icon "View Video" at bounding box center [261, 45] width 6 height 4
click at [294, 45] on icon "See details" at bounding box center [294, 45] width 7 height 7
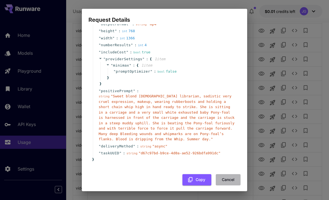
click at [225, 176] on button "Cancel" at bounding box center [228, 179] width 25 height 11
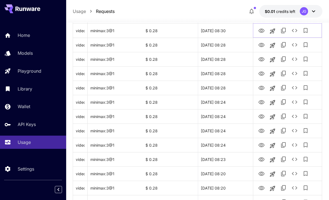
click at [261, 31] on icon "View Video" at bounding box center [261, 31] width 7 height 7
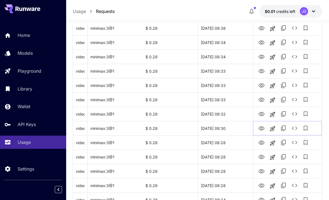
scroll to position [159, 0]
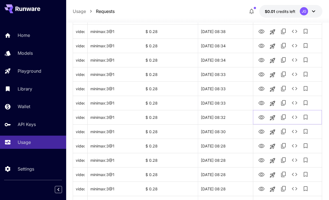
click at [261, 116] on icon "View Video" at bounding box center [261, 117] width 7 height 7
click at [294, 116] on icon "See details" at bounding box center [294, 117] width 7 height 7
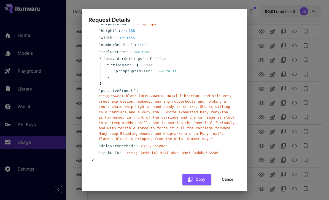
scroll to position [47, 0]
click at [226, 176] on button "Cancel" at bounding box center [228, 179] width 25 height 11
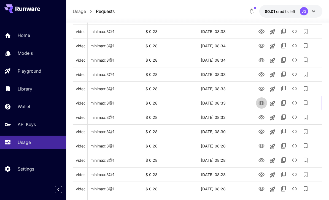
click at [260, 104] on icon "View Video" at bounding box center [261, 103] width 6 height 4
click at [261, 89] on icon "View Video" at bounding box center [261, 89] width 7 height 7
click at [261, 75] on icon "View Video" at bounding box center [261, 74] width 6 height 4
click at [262, 59] on icon "View Video" at bounding box center [261, 60] width 6 height 4
click at [260, 43] on icon "View Video" at bounding box center [261, 46] width 7 height 7
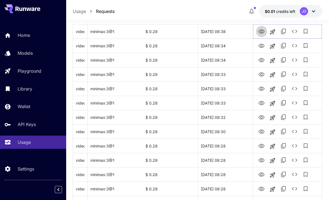
click at [261, 33] on icon "View Video" at bounding box center [261, 31] width 6 height 4
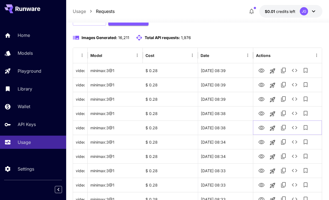
scroll to position [60, 0]
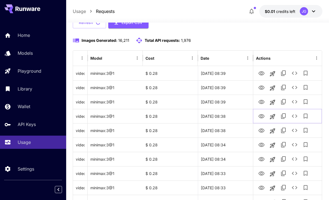
click at [260, 113] on link "View Video" at bounding box center [261, 116] width 7 height 7
click at [261, 100] on icon "View Video" at bounding box center [261, 102] width 6 height 4
click at [294, 99] on icon "See details" at bounding box center [294, 102] width 7 height 7
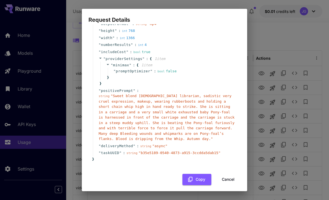
scroll to position [47, 0]
click at [227, 175] on button "Cancel" at bounding box center [228, 179] width 25 height 11
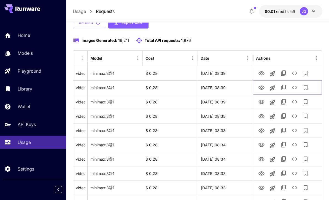
click at [260, 88] on icon "View Video" at bounding box center [261, 88] width 7 height 7
click at [261, 74] on icon "View Video" at bounding box center [261, 73] width 7 height 7
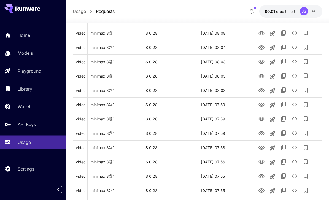
scroll to position [655, 0]
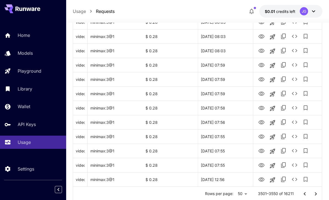
click at [315, 196] on icon "Go to next page" at bounding box center [315, 194] width 7 height 7
click at [261, 182] on icon "View Video" at bounding box center [261, 180] width 7 height 7
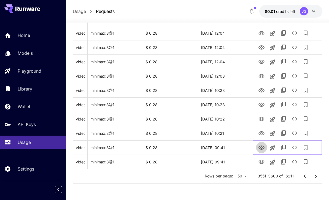
click at [262, 148] on icon "View Video" at bounding box center [261, 148] width 7 height 7
click at [293, 145] on icon "See details" at bounding box center [294, 147] width 7 height 7
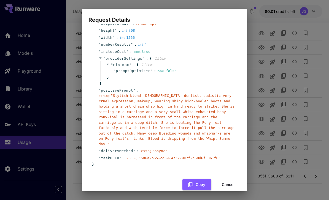
scroll to position [47, 0]
click at [225, 180] on button "Cancel" at bounding box center [228, 185] width 25 height 11
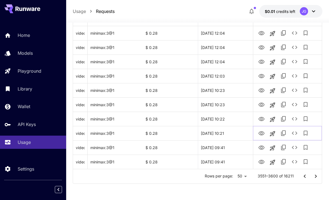
click at [260, 132] on icon "View Video" at bounding box center [261, 133] width 7 height 7
click at [262, 118] on icon "View Video" at bounding box center [261, 119] width 6 height 4
click at [295, 118] on icon "See details" at bounding box center [294, 119] width 7 height 7
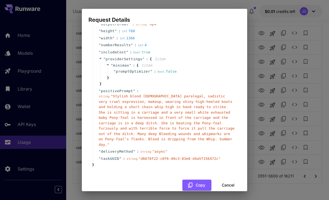
click at [225, 180] on button "Cancel" at bounding box center [228, 185] width 25 height 11
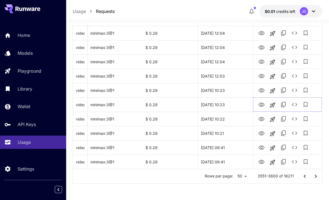
click at [260, 102] on icon "View Video" at bounding box center [261, 105] width 7 height 7
click at [261, 90] on icon "View Video" at bounding box center [261, 90] width 7 height 7
click at [260, 76] on icon "View Video" at bounding box center [261, 76] width 6 height 4
click at [263, 62] on icon "View Video" at bounding box center [261, 62] width 7 height 7
click at [292, 61] on icon "See details" at bounding box center [294, 61] width 7 height 7
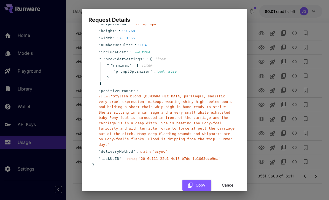
click at [224, 180] on button "Cancel" at bounding box center [228, 185] width 25 height 11
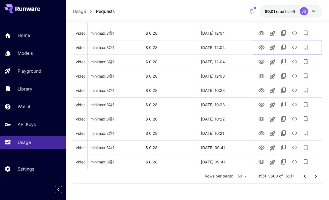
click at [259, 49] on icon "View Video" at bounding box center [261, 47] width 7 height 7
click at [261, 30] on icon "View Video" at bounding box center [261, 33] width 7 height 7
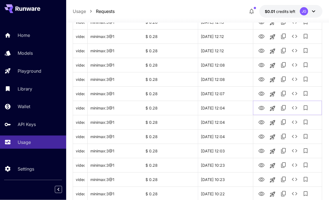
scroll to position [598, 0]
click at [261, 92] on icon "View Video" at bounding box center [261, 94] width 7 height 7
click at [263, 78] on icon "View Video" at bounding box center [261, 79] width 6 height 4
click at [260, 65] on icon "View Video" at bounding box center [261, 65] width 6 height 4
click at [261, 51] on icon "View Video" at bounding box center [261, 51] width 7 height 7
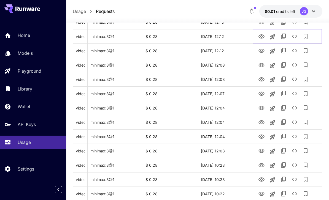
click at [262, 35] on icon "View Video" at bounding box center [261, 36] width 7 height 7
click at [294, 35] on icon "See details" at bounding box center [294, 36] width 7 height 7
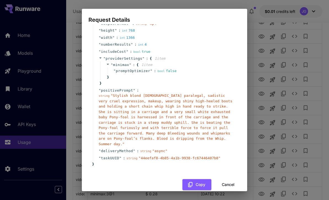
scroll to position [47, 0]
click at [228, 180] on button "Cancel" at bounding box center [228, 185] width 25 height 11
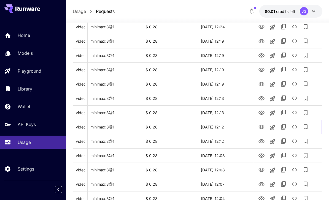
scroll to position [503, 0]
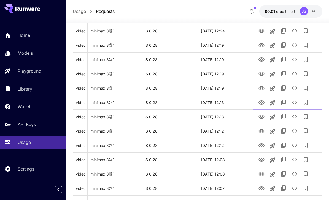
click at [261, 115] on icon "View Video" at bounding box center [261, 117] width 7 height 7
click at [261, 102] on icon "View Video" at bounding box center [261, 103] width 6 height 4
click at [261, 88] on icon "View Video" at bounding box center [261, 88] width 7 height 7
click at [261, 74] on icon "View Video" at bounding box center [261, 74] width 7 height 7
click at [294, 71] on icon "See details" at bounding box center [294, 74] width 7 height 7
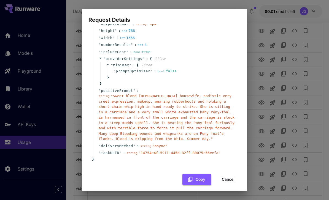
scroll to position [47, 0]
click at [224, 175] on button "Cancel" at bounding box center [228, 179] width 25 height 11
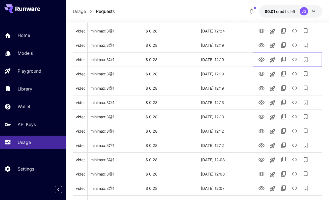
click at [262, 58] on icon "View Video" at bounding box center [261, 60] width 6 height 4
click at [262, 45] on icon "View Video" at bounding box center [261, 45] width 7 height 7
click at [261, 30] on icon "View Video" at bounding box center [261, 31] width 6 height 4
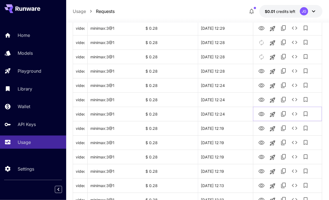
scroll to position [420, 0]
click at [260, 100] on icon "View Video" at bounding box center [261, 100] width 6 height 4
click at [264, 83] on icon "View Video" at bounding box center [261, 85] width 7 height 7
click at [297, 85] on icon "See details" at bounding box center [295, 85] width 6 height 3
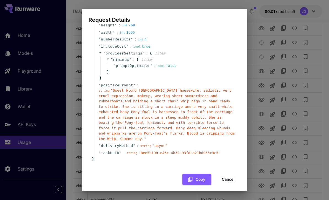
scroll to position [52, 0]
click at [231, 176] on button "Cancel" at bounding box center [228, 180] width 25 height 11
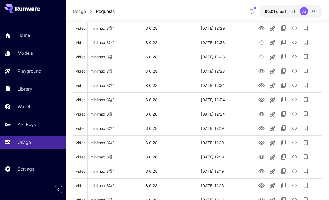
click at [263, 73] on icon "View Video" at bounding box center [261, 71] width 7 height 7
click at [262, 114] on icon "View Video" at bounding box center [261, 114] width 6 height 4
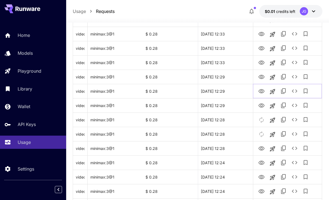
click at [263, 91] on icon "View Video" at bounding box center [261, 91] width 7 height 7
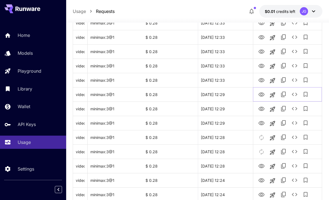
click at [264, 94] on icon "View Video" at bounding box center [261, 94] width 7 height 7
click at [261, 79] on icon "View Video" at bounding box center [261, 80] width 7 height 7
click at [263, 64] on icon "View Video" at bounding box center [261, 66] width 7 height 7
click at [295, 66] on icon "See details" at bounding box center [294, 66] width 7 height 7
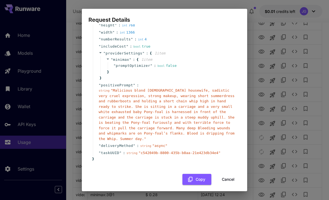
scroll to position [52, 0]
click at [231, 177] on button "Cancel" at bounding box center [228, 180] width 25 height 11
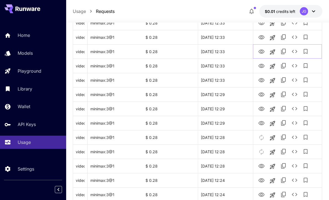
click at [261, 49] on icon "View Video" at bounding box center [261, 51] width 7 height 7
click at [264, 38] on icon "View Video" at bounding box center [261, 37] width 7 height 7
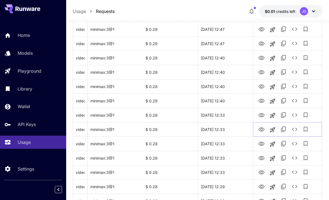
scroll to position [233, 0]
click at [264, 114] on icon "View Video" at bounding box center [261, 115] width 6 height 4
click at [263, 101] on icon "View Video" at bounding box center [261, 100] width 7 height 7
click at [293, 99] on icon "See details" at bounding box center [295, 100] width 6 height 3
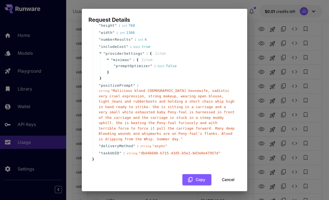
scroll to position [52, 0]
click at [223, 178] on button "Cancel" at bounding box center [228, 180] width 25 height 11
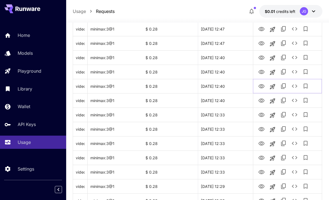
click at [260, 86] on icon "View Video" at bounding box center [261, 86] width 6 height 4
click at [260, 70] on icon "View Video" at bounding box center [261, 72] width 7 height 7
click at [261, 56] on icon "View Video" at bounding box center [261, 58] width 6 height 4
click at [259, 45] on icon "View Video" at bounding box center [261, 43] width 7 height 7
click at [294, 42] on icon "See details" at bounding box center [294, 43] width 7 height 7
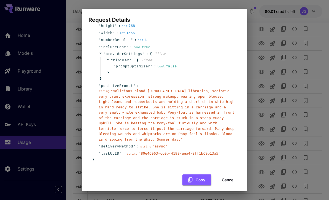
click at [226, 176] on button "Cancel" at bounding box center [228, 180] width 25 height 11
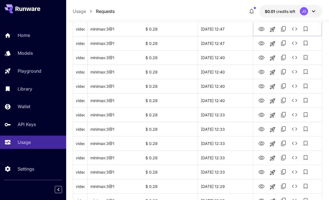
click at [261, 28] on icon "View Video" at bounding box center [261, 29] width 6 height 4
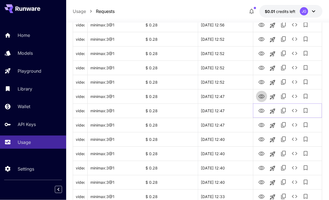
scroll to position [151, 0]
click at [260, 96] on icon "View Video" at bounding box center [261, 96] width 7 height 7
click at [260, 82] on icon "View Video" at bounding box center [261, 82] width 7 height 7
click at [294, 82] on icon "See details" at bounding box center [294, 82] width 7 height 7
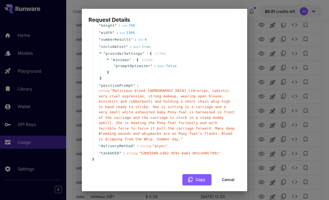
scroll to position [52, 0]
click at [224, 175] on button "Cancel" at bounding box center [228, 180] width 25 height 11
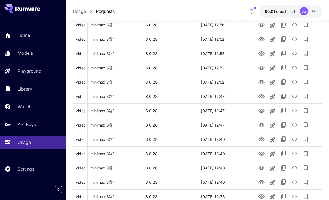
click at [260, 67] on icon "View Video" at bounding box center [261, 68] width 7 height 7
click at [262, 52] on icon "View Video" at bounding box center [261, 53] width 7 height 7
click at [261, 37] on icon "View Video" at bounding box center [261, 39] width 7 height 7
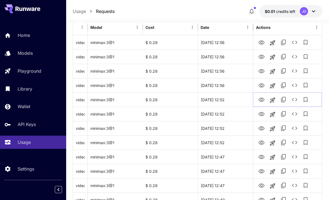
scroll to position [86, 0]
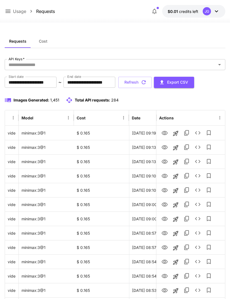
click at [46, 81] on input "**********" at bounding box center [31, 82] width 52 height 11
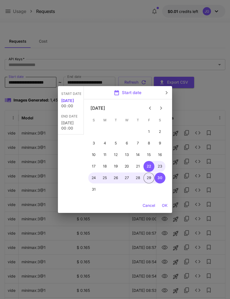
click at [149, 108] on icon "Previous month" at bounding box center [150, 108] width 2 height 3
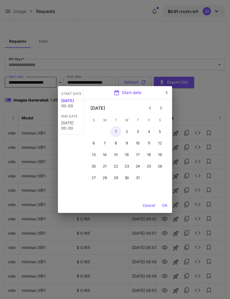
click at [116, 131] on button "1" at bounding box center [115, 131] width 11 height 11
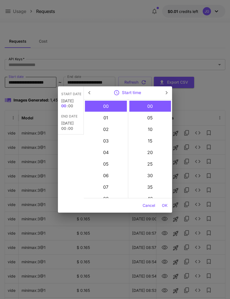
type input "**********"
click at [164, 207] on button "OK" at bounding box center [164, 206] width 10 height 10
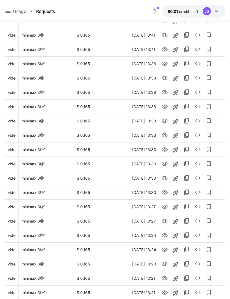
scroll to position [556, 0]
click at [219, 293] on icon "Go to next page" at bounding box center [219, 292] width 2 height 3
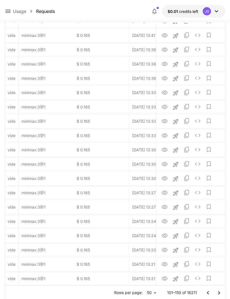
click at [220, 293] on icon "Go to next page" at bounding box center [218, 293] width 7 height 7
click at [221, 295] on icon "Go to next page" at bounding box center [218, 293] width 7 height 7
click at [220, 293] on icon "Go to next page" at bounding box center [218, 293] width 7 height 7
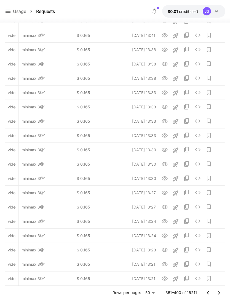
click at [220, 293] on icon "Go to next page" at bounding box center [218, 293] width 7 height 7
click at [221, 293] on icon "Go to next page" at bounding box center [218, 293] width 7 height 7
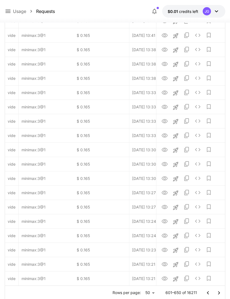
click at [221, 292] on icon "Go to next page" at bounding box center [218, 293] width 7 height 7
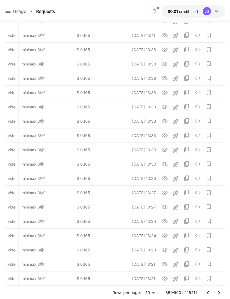
click at [221, 291] on icon "Go to next page" at bounding box center [218, 293] width 7 height 7
click at [222, 292] on icon "Go to next page" at bounding box center [218, 293] width 7 height 7
click at [221, 292] on icon "Go to next page" at bounding box center [218, 293] width 7 height 7
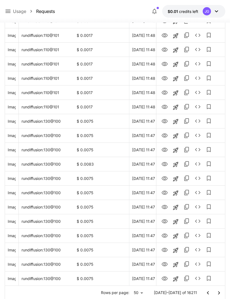
click at [218, 292] on icon "Go to next page" at bounding box center [218, 293] width 7 height 7
click at [218, 291] on icon "Go to next page" at bounding box center [218, 293] width 7 height 7
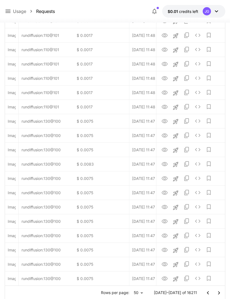
click at [221, 292] on icon "Go to next page" at bounding box center [218, 293] width 7 height 7
click at [220, 293] on icon "Go to next page" at bounding box center [218, 293] width 7 height 7
click at [221, 294] on icon "Go to next page" at bounding box center [218, 293] width 7 height 7
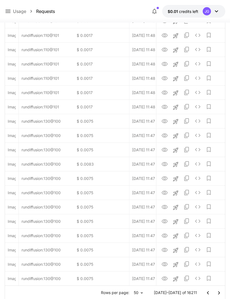
click at [221, 294] on icon "Go to next page" at bounding box center [218, 293] width 7 height 7
click at [221, 292] on icon "Go to next page" at bounding box center [218, 293] width 7 height 7
click at [220, 292] on icon "Go to next page" at bounding box center [218, 293] width 7 height 7
click at [221, 293] on icon "Go to next page" at bounding box center [218, 293] width 7 height 7
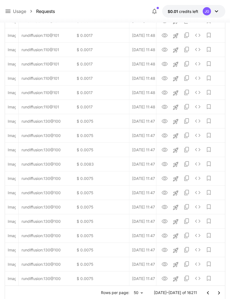
click at [221, 294] on icon "Go to next page" at bounding box center [218, 293] width 7 height 7
click at [221, 291] on icon "Go to next page" at bounding box center [218, 293] width 7 height 7
click at [223, 292] on button "Go to next page" at bounding box center [218, 293] width 11 height 11
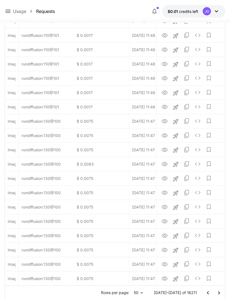
click at [223, 292] on button "Go to next page" at bounding box center [218, 293] width 11 height 11
click at [222, 294] on button "Go to next page" at bounding box center [218, 293] width 11 height 11
click at [223, 293] on button "Go to next page" at bounding box center [218, 293] width 11 height 11
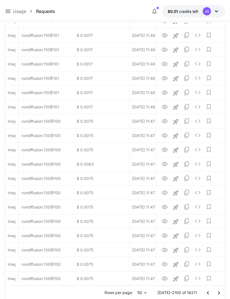
click at [222, 292] on button "Go to next page" at bounding box center [218, 293] width 11 height 11
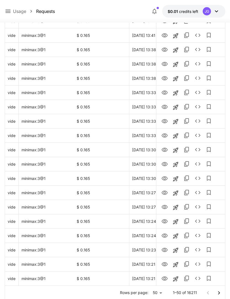
click at [220, 294] on icon "Go to next page" at bounding box center [218, 293] width 7 height 7
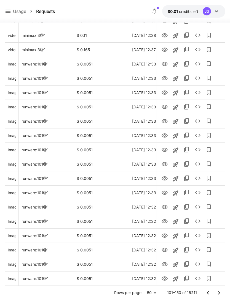
click at [220, 293] on icon "Go to next page" at bounding box center [218, 293] width 7 height 7
click at [220, 291] on icon "Go to next page" at bounding box center [218, 293] width 7 height 7
click at [220, 293] on icon "Go to next page" at bounding box center [218, 293] width 7 height 7
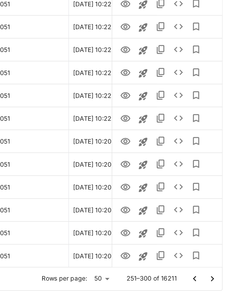
click at [213, 270] on button "Go to next page" at bounding box center [218, 275] width 11 height 11
click at [215, 272] on icon "Go to next page" at bounding box center [218, 275] width 7 height 7
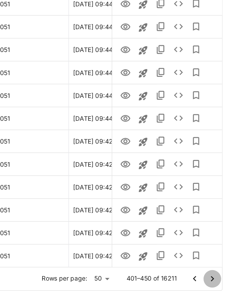
click at [215, 272] on icon "Go to next page" at bounding box center [218, 275] width 7 height 7
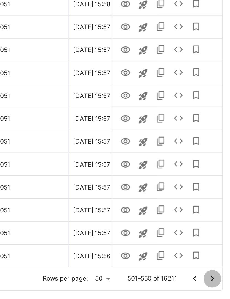
click at [215, 272] on icon "Go to next page" at bounding box center [218, 275] width 7 height 7
click at [213, 270] on button "Go to next page" at bounding box center [218, 275] width 11 height 11
click at [215, 272] on icon "Go to next page" at bounding box center [218, 275] width 7 height 7
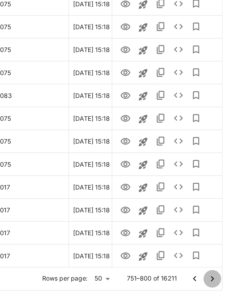
click at [215, 272] on icon "Go to next page" at bounding box center [218, 275] width 7 height 7
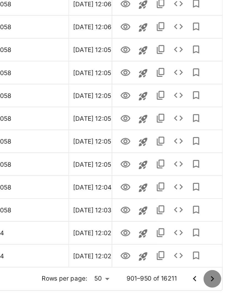
click at [215, 272] on icon "Go to next page" at bounding box center [218, 275] width 7 height 7
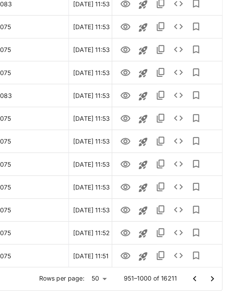
click at [215, 272] on icon "Go to next page" at bounding box center [218, 275] width 7 height 7
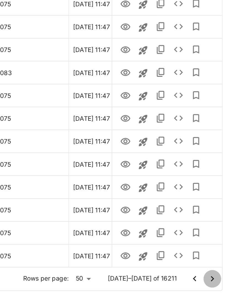
click at [215, 272] on icon "Go to next page" at bounding box center [218, 275] width 7 height 7
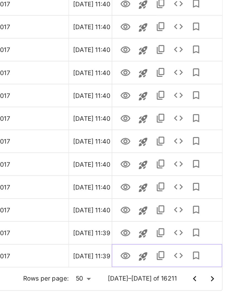
click at [161, 258] on icon "View Image" at bounding box center [164, 261] width 7 height 7
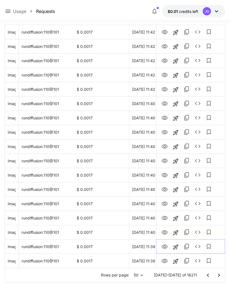
click at [165, 246] on icon "View Image" at bounding box center [164, 247] width 6 height 4
click at [165, 229] on icon "View Image" at bounding box center [164, 232] width 7 height 7
click at [166, 219] on icon "View Image" at bounding box center [164, 218] width 6 height 4
click at [164, 202] on icon "View Image" at bounding box center [164, 204] width 7 height 7
click at [165, 191] on icon "View Image" at bounding box center [164, 190] width 6 height 4
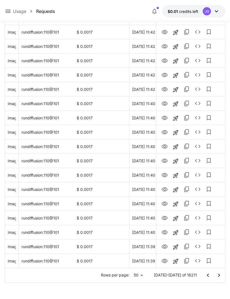
click at [218, 273] on icon "Go to next page" at bounding box center [218, 275] width 7 height 7
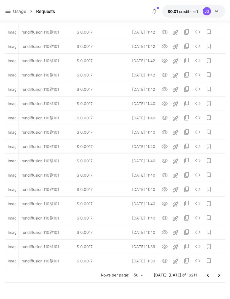
click at [218, 273] on icon "Go to next page" at bounding box center [218, 275] width 7 height 7
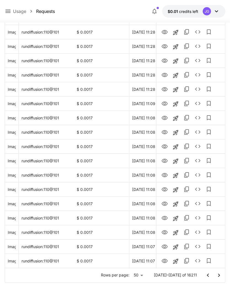
click at [221, 275] on icon "Go to next page" at bounding box center [218, 275] width 7 height 7
click at [221, 274] on icon "Go to next page" at bounding box center [218, 275] width 7 height 7
click at [220, 274] on icon "Go to next page" at bounding box center [218, 275] width 7 height 7
click at [219, 275] on icon "Go to next page" at bounding box center [218, 275] width 7 height 7
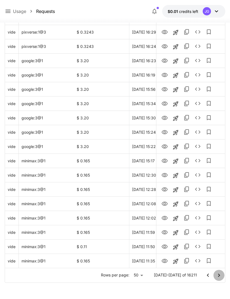
click at [220, 275] on icon "Go to next page" at bounding box center [218, 275] width 7 height 7
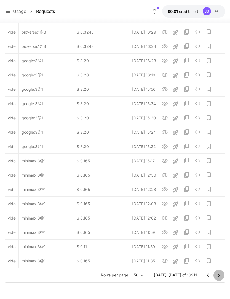
click at [220, 275] on icon "Go to next page" at bounding box center [218, 275] width 7 height 7
click at [219, 275] on icon "Go to next page" at bounding box center [218, 275] width 7 height 7
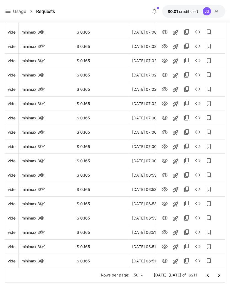
click at [220, 275] on icon "Go to next page" at bounding box center [219, 275] width 2 height 3
click at [219, 275] on icon "Go to next page" at bounding box center [219, 275] width 2 height 3
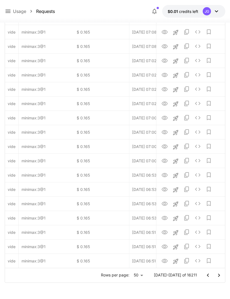
click at [217, 275] on icon "Go to next page" at bounding box center [218, 275] width 7 height 7
click at [222, 278] on button "Go to next page" at bounding box center [218, 275] width 11 height 11
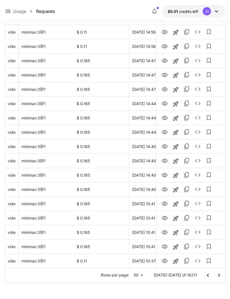
click at [218, 275] on icon "Go to next page" at bounding box center [218, 275] width 7 height 7
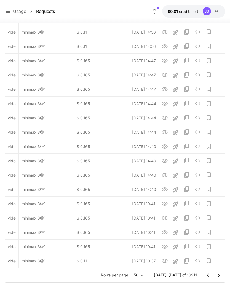
click at [218, 275] on icon "Go to next page" at bounding box center [218, 275] width 7 height 7
click at [220, 274] on icon "Go to next page" at bounding box center [218, 275] width 7 height 7
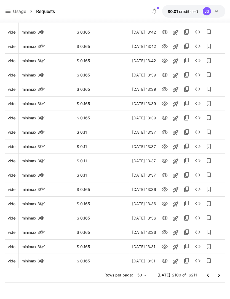
click at [220, 274] on icon "Go to next page" at bounding box center [218, 275] width 7 height 7
click at [219, 275] on icon "Go to next page" at bounding box center [219, 275] width 2 height 3
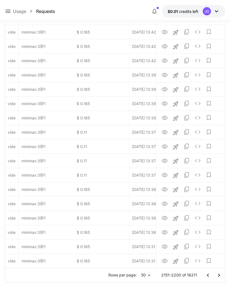
click at [219, 275] on icon "Go to next page" at bounding box center [219, 275] width 2 height 3
click at [219, 275] on icon "Go to next page" at bounding box center [218, 275] width 7 height 7
click at [219, 275] on icon "Go to next page" at bounding box center [219, 275] width 2 height 3
click at [218, 275] on icon "Go to next page" at bounding box center [219, 275] width 2 height 3
click at [218, 275] on icon "Go to next page" at bounding box center [218, 275] width 7 height 7
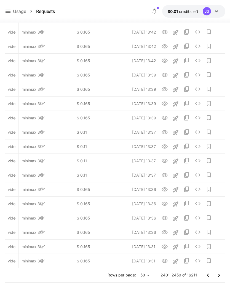
click at [220, 275] on icon "Go to next page" at bounding box center [219, 275] width 2 height 3
click at [219, 275] on icon "Go to next page" at bounding box center [219, 275] width 2 height 3
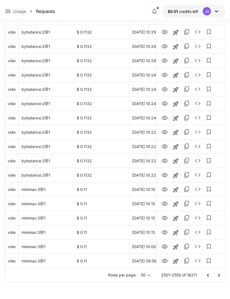
click at [223, 277] on button "Go to next page" at bounding box center [218, 275] width 11 height 11
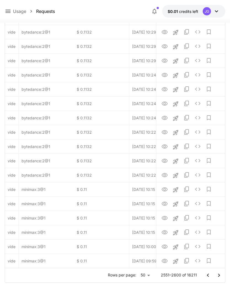
click at [217, 273] on icon "Go to next page" at bounding box center [218, 275] width 7 height 7
click at [218, 275] on icon "Go to next page" at bounding box center [219, 275] width 2 height 3
click at [218, 274] on icon "Go to next page" at bounding box center [219, 275] width 2 height 3
click at [217, 273] on icon "Go to next page" at bounding box center [218, 275] width 7 height 7
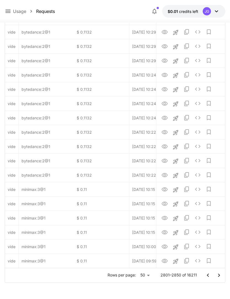
click at [217, 273] on icon "Go to next page" at bounding box center [218, 275] width 7 height 7
click at [216, 273] on icon "Go to next page" at bounding box center [218, 275] width 7 height 7
click at [218, 274] on icon "Go to next page" at bounding box center [218, 275] width 7 height 7
click at [217, 274] on icon "Go to next page" at bounding box center [218, 275] width 7 height 7
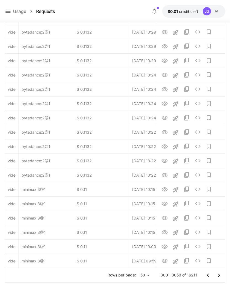
click at [218, 275] on icon "Go to next page" at bounding box center [218, 275] width 7 height 7
click at [217, 275] on icon "Go to next page" at bounding box center [218, 275] width 7 height 7
click at [219, 276] on icon "Go to next page" at bounding box center [218, 275] width 7 height 7
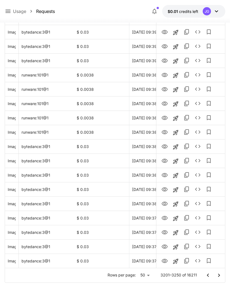
click at [217, 275] on icon "Go to next page" at bounding box center [218, 275] width 7 height 7
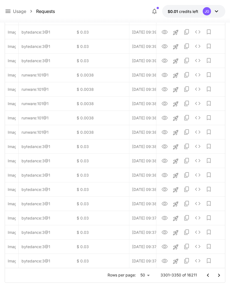
click at [217, 276] on icon "Go to next page" at bounding box center [218, 275] width 7 height 7
click at [216, 274] on icon "Go to next page" at bounding box center [218, 275] width 7 height 7
click at [217, 276] on icon "Go to next page" at bounding box center [218, 275] width 7 height 7
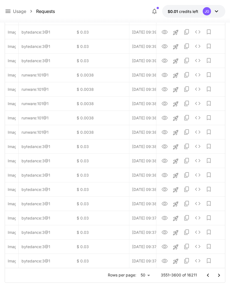
click at [217, 275] on icon "Go to next page" at bounding box center [218, 275] width 7 height 7
click at [219, 275] on icon "Go to next page" at bounding box center [218, 275] width 7 height 7
click at [208, 277] on icon "Go to previous page" at bounding box center [207, 275] width 7 height 7
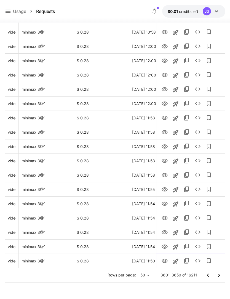
click at [161, 262] on icon "View Video" at bounding box center [164, 261] width 7 height 7
click at [204, 275] on icon "Go to previous page" at bounding box center [207, 275] width 7 height 7
click at [164, 260] on icon "View Video" at bounding box center [164, 261] width 7 height 7
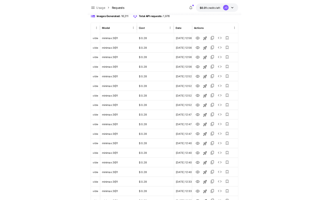
scroll to position [0, 0]
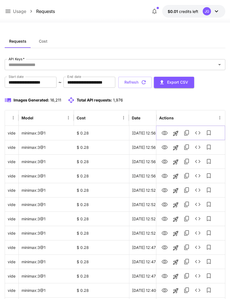
click at [165, 132] on icon "View Video" at bounding box center [164, 133] width 7 height 7
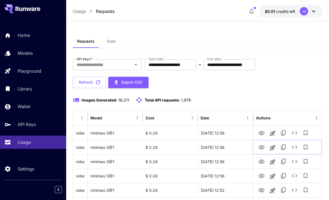
click at [229, 147] on icon "View Video" at bounding box center [261, 147] width 7 height 7
click at [229, 162] on icon "View Video" at bounding box center [261, 162] width 7 height 7
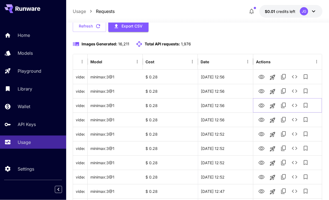
scroll to position [58, 0]
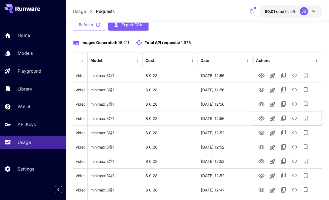
click at [229, 118] on icon "View Video" at bounding box center [261, 118] width 7 height 7
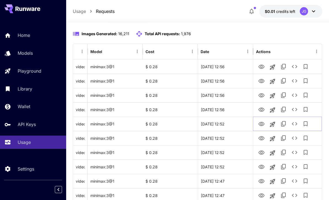
click at [229, 124] on icon "View Video" at bounding box center [261, 124] width 6 height 4
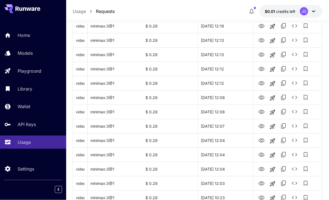
scroll to position [655, 0]
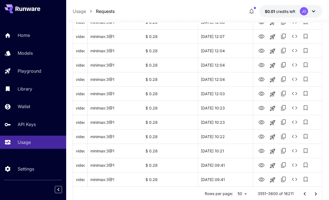
click at [229, 196] on icon "Go to next page" at bounding box center [315, 194] width 7 height 7
click at [229, 181] on icon "View Video" at bounding box center [261, 180] width 6 height 4
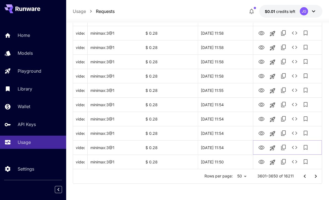
click at [229, 148] on icon "View Video" at bounding box center [261, 148] width 6 height 4
click at [229, 134] on icon "View Video" at bounding box center [261, 133] width 6 height 4
click at [229, 120] on icon "View Video" at bounding box center [261, 119] width 7 height 7
click at [229, 105] on icon "View Video" at bounding box center [261, 105] width 7 height 7
click at [229, 104] on icon "See details" at bounding box center [294, 104] width 7 height 7
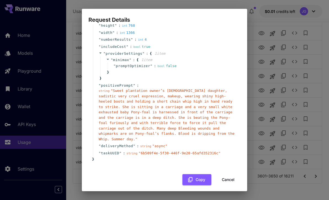
scroll to position [52, 0]
click at [226, 175] on button "Cancel" at bounding box center [228, 180] width 25 height 11
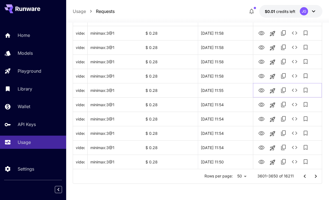
click at [229, 92] on icon "View Video" at bounding box center [261, 90] width 6 height 4
click at [229, 76] on icon "View Video" at bounding box center [261, 76] width 7 height 7
click at [229, 61] on icon "View Video" at bounding box center [261, 62] width 6 height 4
click at [229, 62] on icon "See details" at bounding box center [294, 61] width 7 height 7
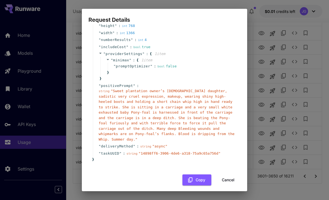
click at [225, 175] on button "Cancel" at bounding box center [228, 180] width 25 height 11
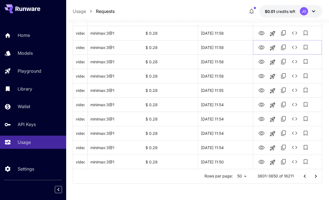
click at [229, 44] on icon "View Video" at bounding box center [261, 47] width 7 height 7
click at [229, 32] on icon "View Video" at bounding box center [261, 33] width 6 height 4
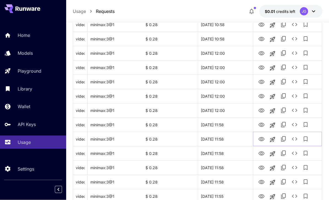
scroll to position [567, 0]
click at [229, 122] on icon "View Video" at bounding box center [261, 125] width 7 height 7
click at [229, 109] on icon "View Video" at bounding box center [261, 111] width 6 height 4
click at [229, 94] on icon "View Video" at bounding box center [261, 96] width 6 height 4
click at [229, 82] on icon "View Video" at bounding box center [261, 82] width 7 height 7
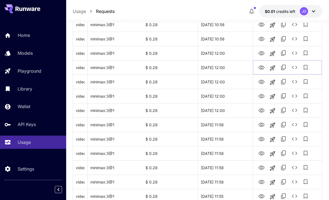
click at [229, 67] on icon "View Video" at bounding box center [261, 67] width 7 height 7
click at [229, 53] on icon "View Video" at bounding box center [261, 53] width 7 height 7
click at [229, 37] on icon "View Video" at bounding box center [261, 39] width 7 height 7
click at [229, 25] on icon "View Video" at bounding box center [261, 24] width 7 height 7
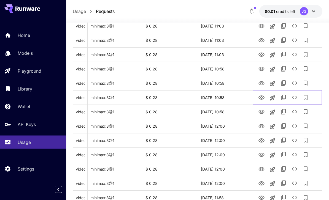
scroll to position [494, 0]
click at [229, 82] on icon "View Video" at bounding box center [261, 83] width 6 height 4
click at [229, 69] on icon "View Video" at bounding box center [261, 69] width 6 height 4
click at [229, 70] on icon "See details" at bounding box center [294, 69] width 7 height 7
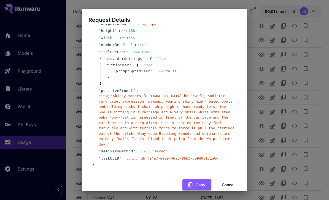
scroll to position [47, 0]
click at [226, 180] on button "Cancel" at bounding box center [228, 185] width 25 height 11
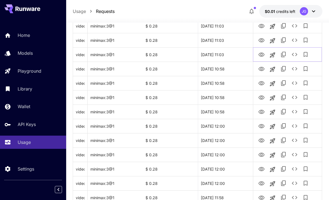
click at [229, 53] on icon "View Video" at bounding box center [261, 55] width 7 height 7
click at [229, 44] on icon "View Video" at bounding box center [261, 40] width 7 height 7
click at [229, 28] on icon "View Video" at bounding box center [261, 26] width 6 height 4
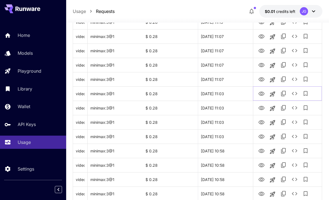
click at [229, 93] on icon "View Video" at bounding box center [261, 94] width 7 height 7
click at [229, 80] on icon "View Video" at bounding box center [261, 79] width 7 height 7
click at [229, 66] on icon "View Video" at bounding box center [261, 65] width 6 height 4
click at [229, 62] on icon "See details" at bounding box center [294, 65] width 7 height 7
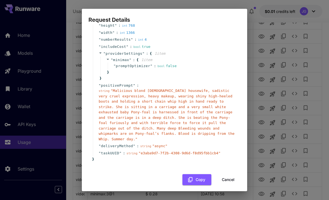
scroll to position [52, 0]
click at [224, 176] on button "Cancel" at bounding box center [228, 180] width 25 height 11
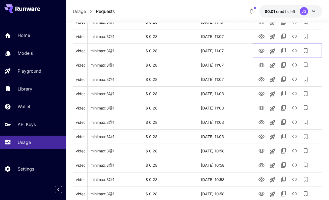
click at [229, 49] on icon "View Video" at bounding box center [261, 51] width 6 height 4
click at [229, 34] on icon "View Video" at bounding box center [261, 36] width 7 height 7
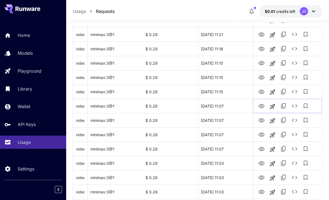
scroll to position [342, 0]
click at [229, 89] on icon "View Video" at bounding box center [261, 92] width 7 height 7
click at [229, 78] on icon "View Video" at bounding box center [261, 77] width 6 height 4
click at [229, 62] on icon "View Video" at bounding box center [261, 63] width 7 height 7
click at [229, 48] on icon "View Video" at bounding box center [261, 49] width 6 height 4
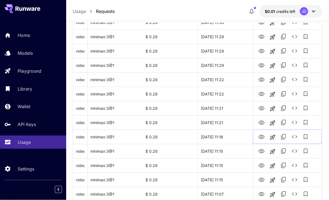
scroll to position [254, 0]
click at [229, 122] on icon "View Video" at bounding box center [261, 123] width 6 height 4
click at [229, 107] on icon "View Video" at bounding box center [261, 108] width 6 height 4
click at [229, 109] on icon "See details" at bounding box center [294, 108] width 7 height 7
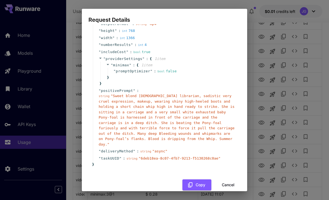
scroll to position [47, 0]
click at [229, 180] on button "Cancel" at bounding box center [228, 185] width 25 height 11
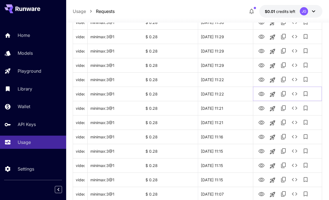
click at [229, 94] on icon "View Video" at bounding box center [261, 94] width 7 height 7
click at [229, 77] on icon "View Video" at bounding box center [261, 80] width 7 height 7
click at [229, 62] on icon "View Video" at bounding box center [261, 65] width 7 height 7
click at [229, 51] on icon "View Video" at bounding box center [261, 51] width 6 height 4
click at [229, 36] on icon "View Video" at bounding box center [261, 37] width 7 height 7
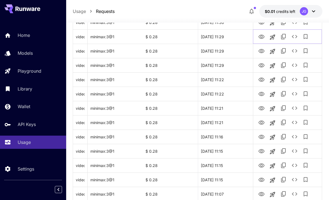
click at [229, 38] on icon "See details" at bounding box center [295, 36] width 6 height 3
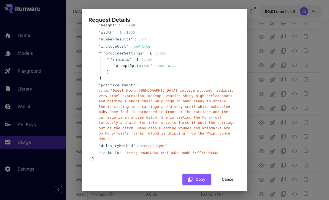
scroll to position [52, 0]
click at [229, 177] on button "Cancel" at bounding box center [228, 180] width 25 height 11
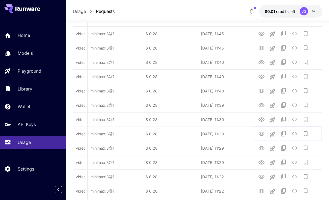
scroll to position [156, 0]
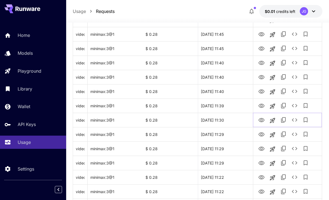
click at [229, 121] on icon "View Video" at bounding box center [261, 120] width 6 height 4
click at [229, 107] on icon "View Video" at bounding box center [261, 106] width 7 height 7
click at [229, 91] on icon "View Video" at bounding box center [261, 91] width 7 height 7
click at [229, 77] on icon "View Video" at bounding box center [261, 77] width 6 height 4
click at [229, 62] on icon "View Video" at bounding box center [261, 63] width 6 height 4
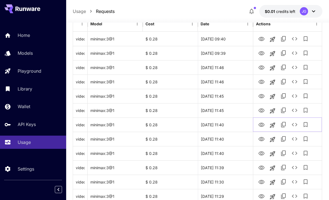
scroll to position [94, 0]
click at [229, 110] on icon "View Video" at bounding box center [261, 111] width 7 height 7
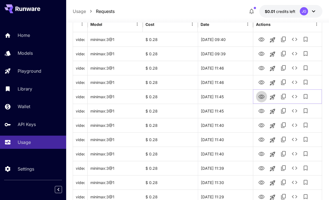
click at [229, 95] on icon "View Video" at bounding box center [261, 97] width 7 height 7
click at [229, 82] on icon "View Video" at bounding box center [261, 82] width 7 height 7
click at [229, 66] on icon "View Video" at bounding box center [261, 68] width 7 height 7
click at [229, 53] on icon "View Video" at bounding box center [261, 54] width 7 height 7
click at [229, 42] on icon "View Video" at bounding box center [261, 39] width 7 height 7
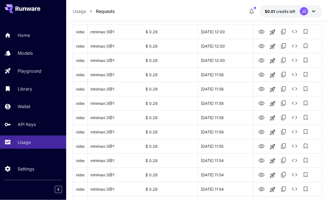
scroll to position [655, 0]
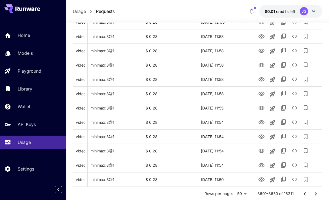
click at [229, 194] on icon "Go to next page" at bounding box center [315, 194] width 7 height 7
click at [229, 162] on icon "View Video" at bounding box center [261, 165] width 7 height 7
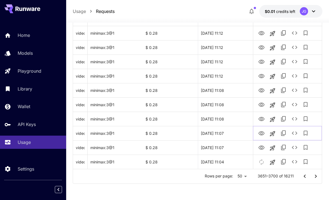
click at [229, 134] on icon "View Video" at bounding box center [261, 133] width 7 height 7
click at [229, 119] on icon "View Video" at bounding box center [261, 119] width 7 height 7
click at [229, 107] on icon "View Video" at bounding box center [261, 105] width 6 height 4
click at [229, 92] on icon "View Video" at bounding box center [261, 90] width 6 height 4
click at [229, 76] on icon "View Video" at bounding box center [261, 76] width 7 height 7
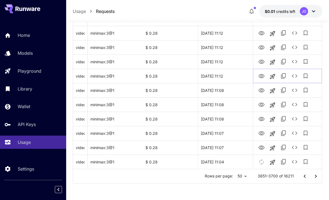
scroll to position [650, 0]
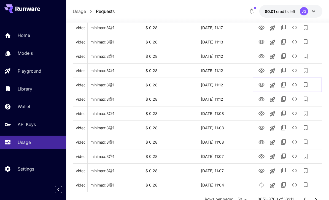
click at [229, 85] on icon "View Video" at bounding box center [261, 85] width 7 height 7
click at [229, 69] on icon "View Video" at bounding box center [261, 70] width 7 height 7
click at [229, 56] on icon "View Video" at bounding box center [261, 56] width 7 height 7
click at [229, 39] on icon "View Video" at bounding box center [261, 42] width 7 height 7
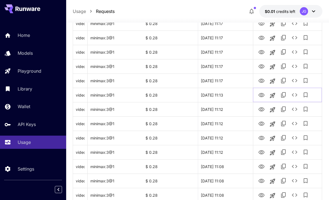
scroll to position [597, 0]
click at [229, 80] on icon "View Video" at bounding box center [261, 80] width 6 height 4
click at [229, 65] on icon "View Video" at bounding box center [261, 66] width 7 height 7
click at [229, 50] on icon "View Video" at bounding box center [261, 52] width 7 height 7
click at [229, 38] on icon "View Video" at bounding box center [261, 37] width 7 height 7
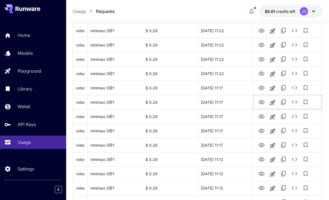
scroll to position [533, 0]
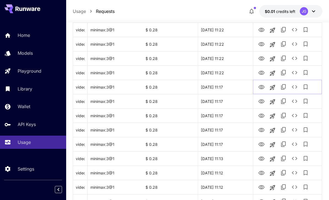
click at [229, 88] on icon "View Video" at bounding box center [261, 87] width 7 height 7
click at [229, 72] on icon "View Video" at bounding box center [261, 73] width 7 height 7
click at [229, 55] on icon "View Video" at bounding box center [261, 58] width 7 height 7
click at [229, 41] on icon "View Video" at bounding box center [261, 44] width 7 height 7
click at [229, 28] on icon "View Video" at bounding box center [261, 30] width 7 height 7
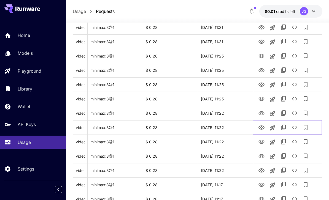
scroll to position [435, 0]
click at [229, 112] on icon "View Video" at bounding box center [261, 113] width 6 height 4
click at [229, 113] on icon "See details" at bounding box center [294, 113] width 7 height 7
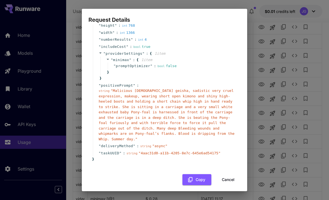
scroll to position [52, 0]
click at [229, 175] on button "Cancel" at bounding box center [228, 180] width 25 height 11
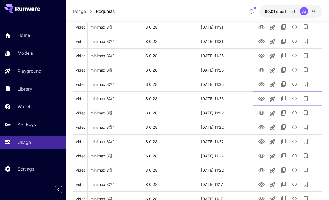
click at [229, 100] on icon "View Video" at bounding box center [261, 99] width 7 height 7
click at [229, 84] on icon "View Video" at bounding box center [261, 84] width 6 height 4
click at [229, 71] on icon "View Video" at bounding box center [261, 70] width 7 height 7
click at [229, 56] on icon "View Video" at bounding box center [261, 56] width 7 height 7
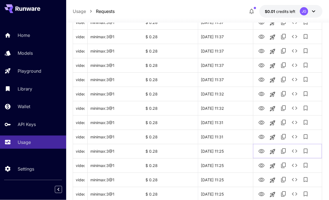
scroll to position [340, 0]
click at [229, 137] on icon "View Video" at bounding box center [261, 137] width 7 height 7
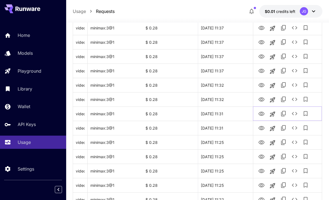
click at [229, 114] on icon "View Video" at bounding box center [261, 114] width 7 height 7
click at [229, 100] on icon "View Video" at bounding box center [261, 99] width 6 height 4
click at [229, 86] on icon "View Video" at bounding box center [261, 85] width 6 height 4
click at [229, 71] on icon "View Video" at bounding box center [261, 71] width 7 height 7
click at [229, 56] on icon "View Video" at bounding box center [261, 57] width 6 height 4
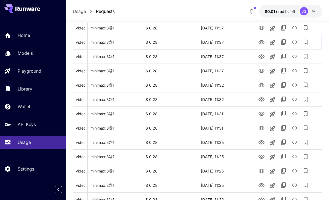
click at [229, 40] on icon "View Video" at bounding box center [261, 42] width 7 height 7
click at [229, 28] on icon "View Video" at bounding box center [261, 28] width 6 height 4
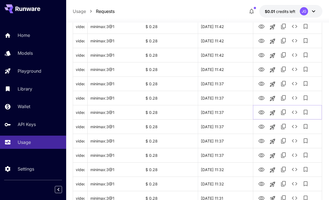
scroll to position [264, 0]
click at [229, 99] on icon "View Video" at bounding box center [261, 98] width 6 height 4
click at [229, 97] on icon "See details" at bounding box center [294, 97] width 7 height 7
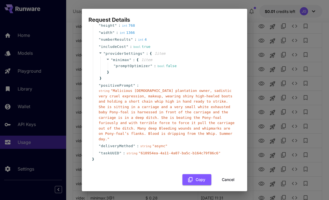
scroll to position [52, 0]
click at [229, 176] on button "Cancel" at bounding box center [228, 180] width 25 height 11
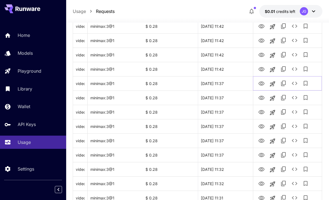
click at [229, 82] on icon "View Video" at bounding box center [261, 83] width 7 height 7
click at [229, 67] on icon "View Video" at bounding box center [261, 69] width 7 height 7
click at [229, 54] on icon "View Video" at bounding box center [261, 55] width 6 height 4
click at [229, 39] on icon "View Video" at bounding box center [261, 40] width 7 height 7
click at [229, 25] on icon "View Video" at bounding box center [261, 26] width 6 height 4
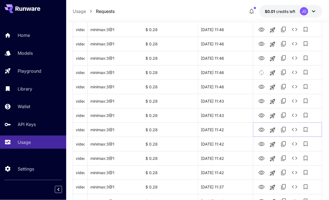
scroll to position [161, 0]
click at [229, 116] on icon "View Video" at bounding box center [261, 116] width 7 height 7
click at [229, 101] on icon "View Video" at bounding box center [261, 101] width 6 height 4
click at [229, 85] on icon "View Video" at bounding box center [261, 87] width 7 height 7
click at [229, 57] on icon "View Video" at bounding box center [261, 58] width 6 height 4
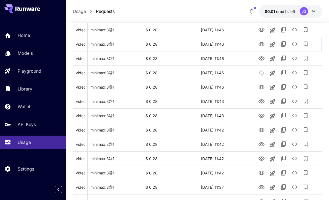
click at [229, 42] on icon "View Video" at bounding box center [261, 44] width 7 height 7
click at [229, 30] on icon "View Video" at bounding box center [261, 30] width 6 height 4
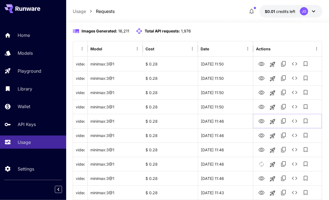
scroll to position [69, 0]
click at [229, 107] on icon "View Video" at bounding box center [261, 107] width 7 height 7
click at [229, 92] on icon "View Video" at bounding box center [261, 93] width 7 height 7
click at [229, 78] on icon "View Video" at bounding box center [261, 78] width 7 height 7
click at [229, 62] on icon "View Video" at bounding box center [261, 64] width 6 height 4
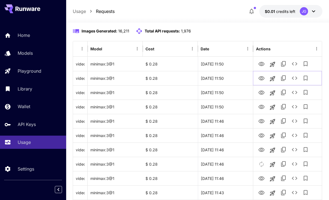
click at [229, 79] on icon "See details" at bounding box center [295, 78] width 6 height 3
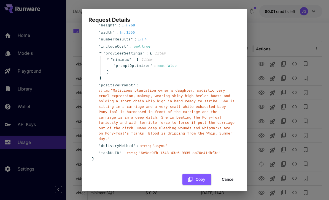
scroll to position [52, 0]
click at [229, 177] on button "Cancel" at bounding box center [228, 180] width 25 height 11
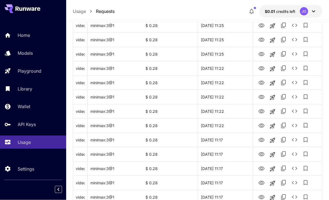
scroll to position [655, 0]
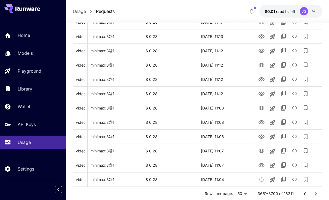
click at [229, 193] on icon "Go to next page" at bounding box center [315, 194] width 7 height 7
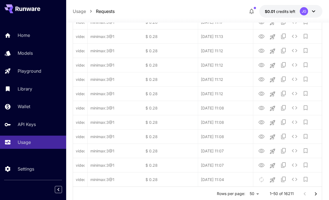
scroll to position [0, 0]
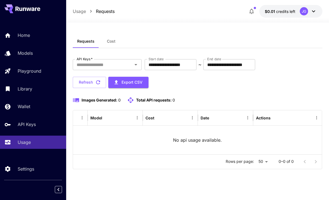
click at [26, 33] on p "Home" at bounding box center [24, 35] width 12 height 7
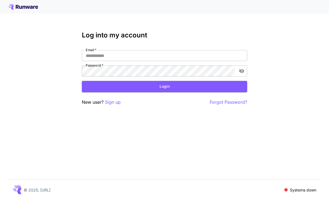
click at [116, 54] on input "Email   *" at bounding box center [164, 55] width 165 height 11
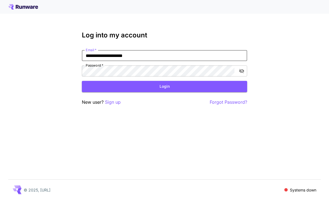
type input "**********"
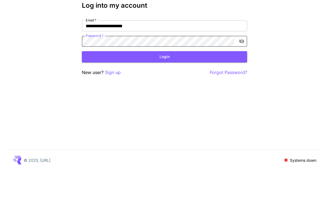
click at [166, 81] on button "Login" at bounding box center [164, 86] width 165 height 11
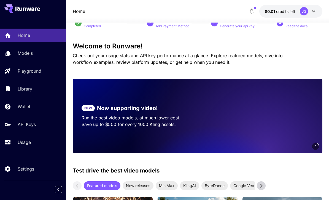
click at [20, 138] on link "Usage" at bounding box center [33, 142] width 66 height 13
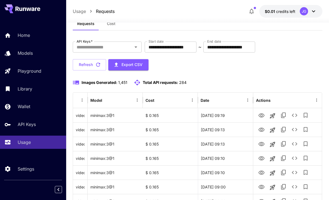
click at [194, 46] on input "**********" at bounding box center [171, 47] width 52 height 11
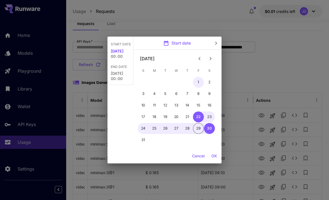
click at [197, 80] on button "1" at bounding box center [198, 82] width 11 height 11
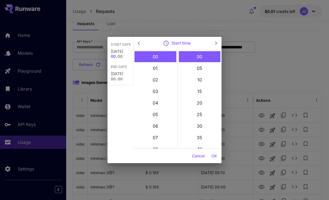
click at [216, 156] on button "OK" at bounding box center [214, 156] width 10 height 10
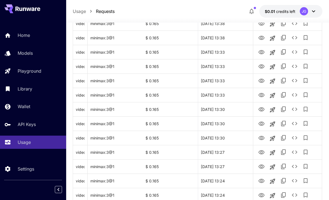
scroll to position [655, 0]
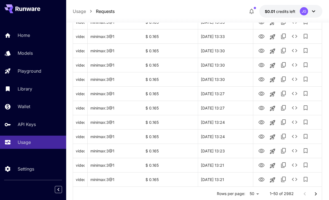
click at [229, 194] on icon "Go to next page" at bounding box center [315, 194] width 7 height 7
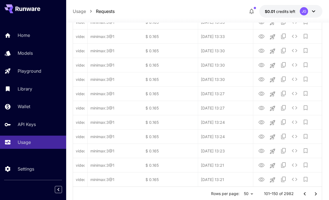
click at [229, 193] on icon "Go to next page" at bounding box center [315, 194] width 7 height 7
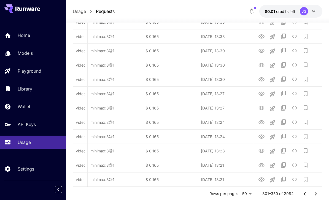
click at [229, 193] on icon "Go to next page" at bounding box center [315, 194] width 7 height 7
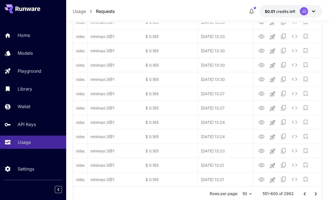
click at [229, 194] on icon "Go to next page" at bounding box center [315, 194] width 7 height 7
click at [229, 193] on icon "Go to next page" at bounding box center [315, 194] width 7 height 7
click at [229, 194] on icon "Go to next page" at bounding box center [315, 194] width 7 height 7
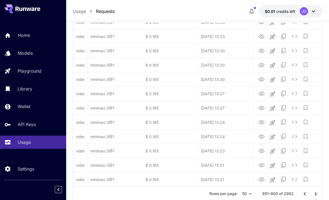
click at [229, 194] on icon "Go to next page" at bounding box center [315, 194] width 7 height 7
click at [229, 196] on icon "Go to next page" at bounding box center [315, 194] width 7 height 7
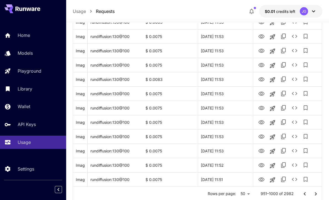
click at [229, 194] on icon "Go to next page" at bounding box center [316, 193] width 2 height 3
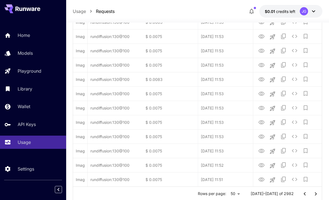
click at [229, 194] on icon "Go to next page" at bounding box center [315, 194] width 7 height 7
click at [229, 194] on icon "Go to next page" at bounding box center [316, 193] width 2 height 3
click at [229, 192] on icon "Go to next page" at bounding box center [315, 194] width 7 height 7
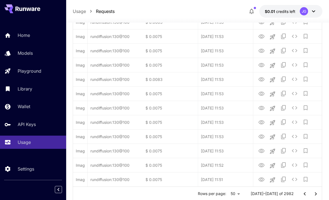
click at [229, 193] on icon "Go to next page" at bounding box center [315, 194] width 7 height 7
click at [229, 195] on icon "Go to next page" at bounding box center [315, 194] width 7 height 7
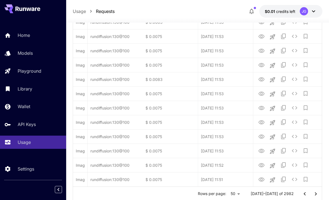
click at [229, 195] on icon "Go to next page" at bounding box center [315, 194] width 7 height 7
click at [229, 194] on icon "Go to next page" at bounding box center [315, 194] width 7 height 7
click at [229, 194] on icon "Go to next page" at bounding box center [316, 193] width 2 height 3
click at [229, 193] on icon "Go to next page" at bounding box center [316, 193] width 2 height 3
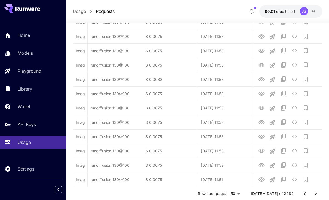
click at [229, 193] on icon "Go to next page" at bounding box center [316, 193] width 2 height 3
click at [229, 193] on icon "Go to next page" at bounding box center [315, 194] width 7 height 7
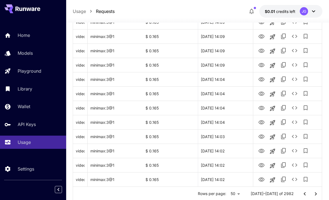
click at [229, 193] on icon "Go to next page" at bounding box center [316, 193] width 2 height 3
click at [229, 192] on icon "Go to next page" at bounding box center [315, 194] width 7 height 7
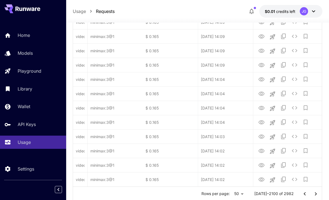
click at [229, 194] on icon "Go to next page" at bounding box center [316, 193] width 2 height 3
click at [229, 194] on icon "Go to next page" at bounding box center [315, 194] width 7 height 7
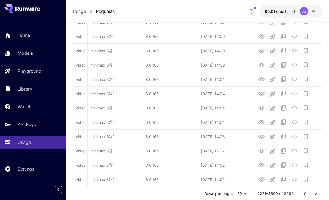
click at [229, 194] on icon "Go to next page" at bounding box center [315, 194] width 7 height 7
click at [229, 194] on icon "Go to next page" at bounding box center [316, 193] width 2 height 3
click at [229, 193] on icon "Go to next page" at bounding box center [315, 194] width 7 height 7
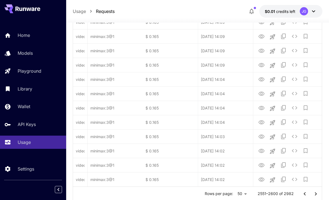
click at [229, 194] on icon "Go to next page" at bounding box center [315, 194] width 7 height 7
click at [229, 193] on icon "Go to next page" at bounding box center [315, 194] width 7 height 7
click at [229, 194] on icon "Go to next page" at bounding box center [315, 194] width 7 height 7
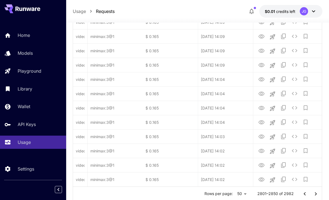
click at [229, 194] on icon "Go to next page" at bounding box center [315, 194] width 7 height 7
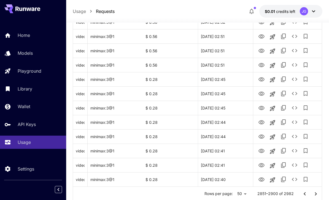
click at [229, 194] on icon "Go to next page" at bounding box center [315, 194] width 7 height 7
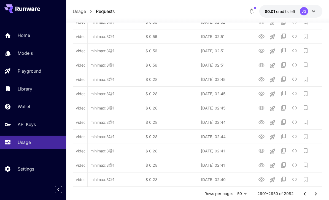
click at [229, 194] on icon "Go to next page" at bounding box center [315, 194] width 7 height 7
click at [229, 196] on div at bounding box center [310, 194] width 22 height 11
click at [229, 195] on div at bounding box center [310, 194] width 22 height 11
click at [229, 196] on div at bounding box center [310, 194] width 22 height 11
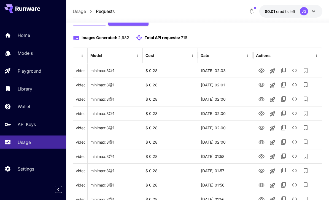
scroll to position [0, 0]
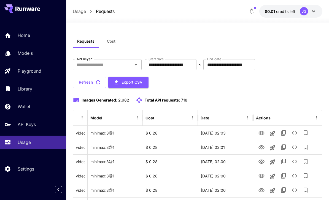
click at [179, 61] on input "**********" at bounding box center [171, 64] width 52 height 11
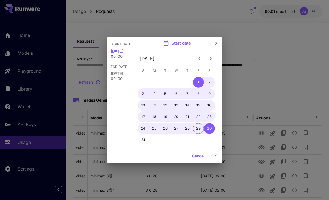
click at [199, 56] on icon "Previous month" at bounding box center [199, 58] width 7 height 7
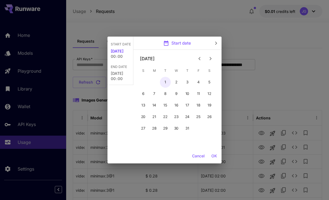
click at [164, 78] on button "1" at bounding box center [165, 82] width 11 height 11
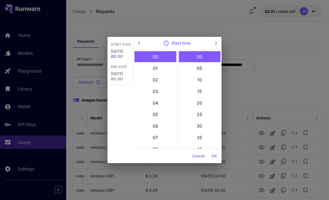
type input "**********"
click at [216, 156] on button "OK" at bounding box center [214, 156] width 10 height 10
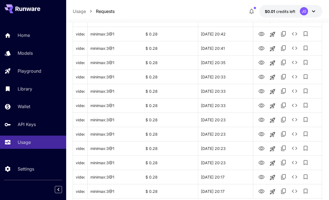
scroll to position [655, 0]
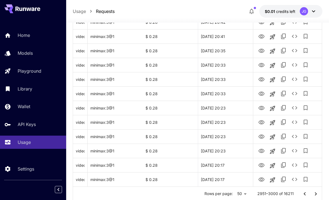
click at [229, 194] on icon "Go to next page" at bounding box center [316, 193] width 2 height 3
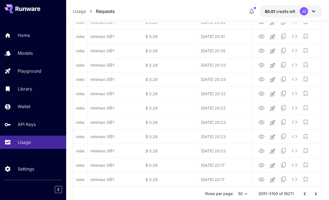
click at [229, 196] on icon "Go to next page" at bounding box center [315, 194] width 7 height 7
click at [229, 195] on icon "Go to next page" at bounding box center [315, 194] width 7 height 7
click at [229, 194] on icon "Go to next page" at bounding box center [315, 194] width 7 height 7
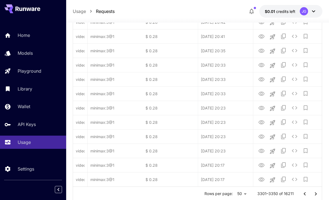
click at [229, 194] on icon "Go to next page" at bounding box center [315, 194] width 7 height 7
click at [229, 196] on icon "Go to next page" at bounding box center [315, 194] width 7 height 7
click at [229, 195] on icon "Go to next page" at bounding box center [315, 194] width 7 height 7
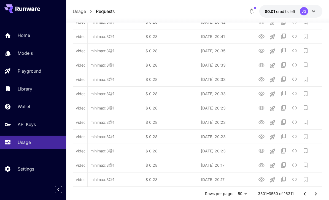
click at [229, 196] on button "Go to next page" at bounding box center [315, 194] width 11 height 11
click at [229, 192] on icon "Go to next page" at bounding box center [315, 194] width 7 height 7
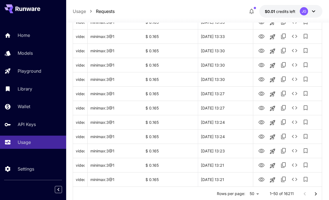
click at [229, 193] on icon "Go to next page" at bounding box center [315, 194] width 7 height 7
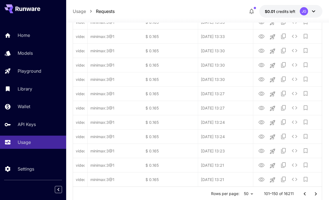
click at [229, 196] on icon "Go to next page" at bounding box center [315, 194] width 7 height 7
click at [229, 195] on icon "Go to next page" at bounding box center [315, 194] width 7 height 7
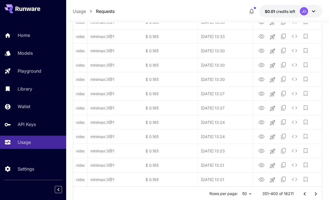
click at [229, 195] on icon "Go to next page" at bounding box center [315, 194] width 7 height 7
click at [229, 196] on icon "Go to next page" at bounding box center [315, 194] width 7 height 7
click at [229, 194] on icon "Go to next page" at bounding box center [315, 194] width 7 height 7
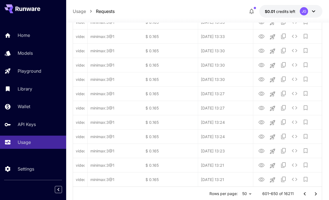
click at [229, 193] on icon "Go to next page" at bounding box center [315, 194] width 7 height 7
click at [229, 194] on icon "Go to next page" at bounding box center [316, 193] width 2 height 3
click at [229, 194] on icon "Go to next page" at bounding box center [315, 194] width 7 height 7
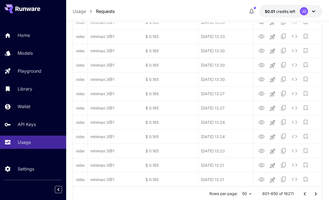
click at [229, 194] on icon "Go to next page" at bounding box center [315, 194] width 7 height 7
click at [229, 195] on icon "Go to next page" at bounding box center [315, 194] width 7 height 7
click at [229, 194] on icon "Go to next page" at bounding box center [315, 194] width 7 height 7
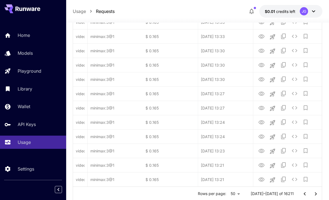
click at [229, 194] on icon "Go to next page" at bounding box center [315, 194] width 7 height 7
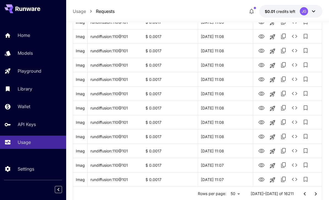
click at [229, 194] on icon "Go to next page" at bounding box center [316, 193] width 2 height 3
click at [229, 194] on icon "Go to next page" at bounding box center [315, 194] width 7 height 7
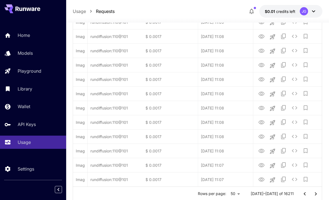
click at [229, 193] on icon "Go to next page" at bounding box center [316, 193] width 2 height 3
click at [229, 195] on icon "Go to next page" at bounding box center [315, 194] width 7 height 7
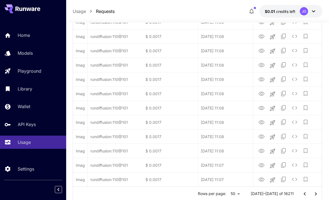
click at [229, 195] on icon "Go to next page" at bounding box center [315, 194] width 7 height 7
click at [229, 194] on icon "Go to next page" at bounding box center [315, 194] width 7 height 7
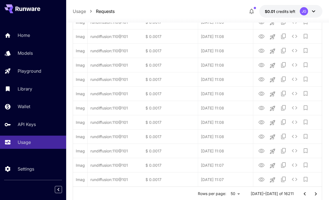
click at [229, 193] on icon "Go to next page" at bounding box center [315, 194] width 7 height 7
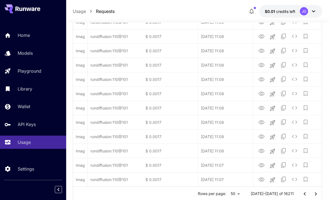
click at [229, 192] on icon "Go to next page" at bounding box center [315, 194] width 7 height 7
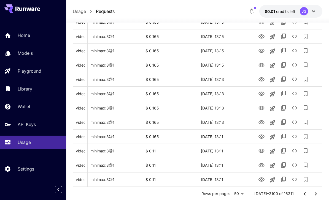
click at [229, 192] on icon "Go to next page" at bounding box center [315, 194] width 7 height 7
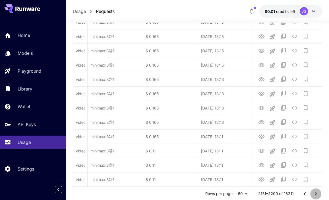
click at [229, 194] on icon "Go to next page" at bounding box center [315, 194] width 7 height 7
click at [229, 195] on button "Go to next page" at bounding box center [315, 194] width 11 height 11
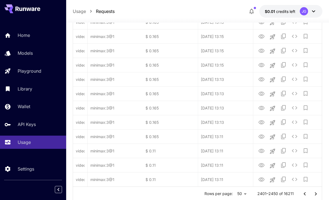
click at [229, 195] on button "Go to next page" at bounding box center [315, 194] width 11 height 11
click at [229, 196] on button "Go to next page" at bounding box center [315, 194] width 11 height 11
click at [229, 195] on icon "Go to next page" at bounding box center [315, 194] width 7 height 7
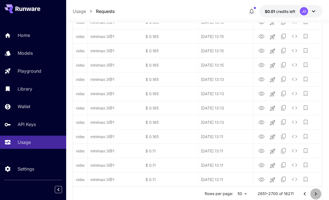
click at [229, 195] on icon "Go to next page" at bounding box center [315, 194] width 7 height 7
click at [229, 194] on icon "Go to next page" at bounding box center [315, 194] width 7 height 7
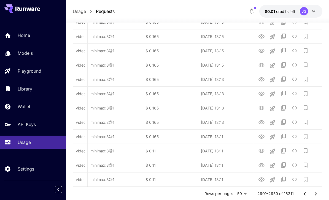
click at [229, 194] on icon "Go to next page" at bounding box center [315, 194] width 7 height 7
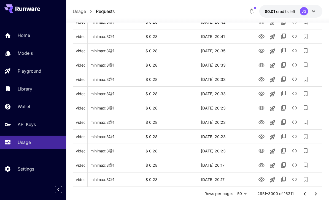
click at [229, 194] on icon "Go to next page" at bounding box center [315, 194] width 7 height 7
click at [229, 195] on icon "Go to next page" at bounding box center [315, 194] width 7 height 7
click at [229, 194] on button "Go to next page" at bounding box center [315, 194] width 11 height 11
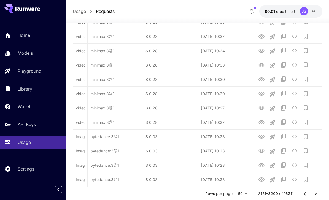
click at [229, 194] on button "Go to next page" at bounding box center [315, 194] width 11 height 11
click at [229, 193] on button "Go to next page" at bounding box center [315, 194] width 11 height 11
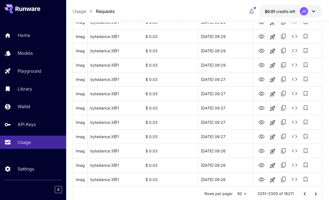
click at [229, 193] on icon "Go to next page" at bounding box center [315, 194] width 7 height 7
click at [229, 194] on button "Go to next page" at bounding box center [315, 194] width 11 height 11
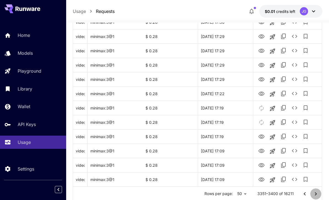
click at [229, 194] on icon "Go to next page" at bounding box center [316, 193] width 2 height 3
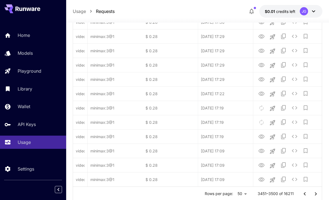
click at [229, 194] on icon "Go to next page" at bounding box center [315, 194] width 7 height 7
click at [229, 194] on icon "Go to next page" at bounding box center [316, 193] width 2 height 3
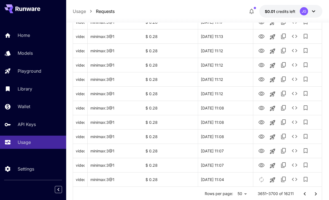
click at [229, 193] on icon "Go to next page" at bounding box center [315, 194] width 7 height 7
click at [229, 181] on icon "View Video" at bounding box center [261, 180] width 7 height 7
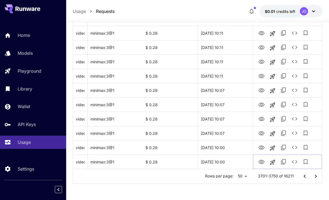
click at [229, 162] on icon "See details" at bounding box center [294, 162] width 7 height 7
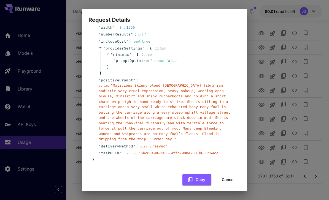
scroll to position [58, 0]
click at [229, 176] on button "Cancel" at bounding box center [228, 180] width 25 height 11
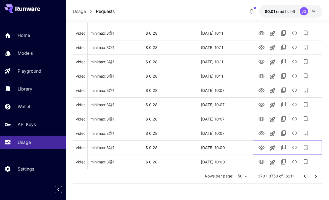
click at [229, 149] on icon "View Video" at bounding box center [261, 148] width 6 height 4
click at [229, 132] on icon "View Video" at bounding box center [261, 133] width 7 height 7
click at [229, 134] on icon "See details" at bounding box center [294, 133] width 7 height 7
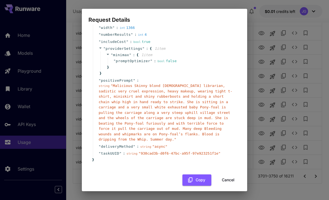
click at [229, 175] on button "Cancel" at bounding box center [228, 180] width 25 height 11
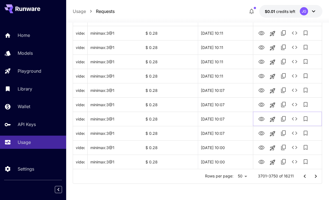
click at [229, 120] on icon "View Video" at bounding box center [261, 119] width 7 height 7
click at [229, 118] on icon "See details" at bounding box center [294, 119] width 7 height 7
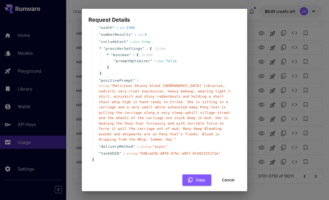
click at [229, 175] on button "Cancel" at bounding box center [228, 180] width 25 height 11
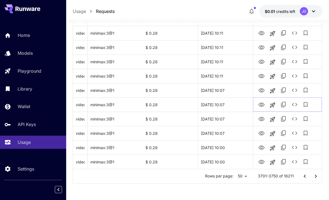
click at [229, 104] on icon "View Video" at bounding box center [261, 105] width 7 height 7
click at [229, 88] on icon "View Video" at bounding box center [261, 90] width 7 height 7
click at [229, 76] on icon "View Video" at bounding box center [261, 76] width 6 height 4
click at [229, 62] on icon "View Video" at bounding box center [261, 62] width 6 height 4
click at [229, 45] on icon "View Video" at bounding box center [261, 47] width 7 height 7
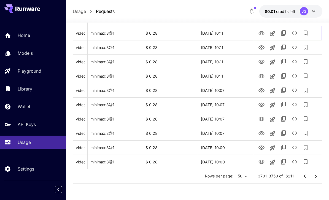
click at [229, 33] on icon "View Video" at bounding box center [261, 33] width 7 height 7
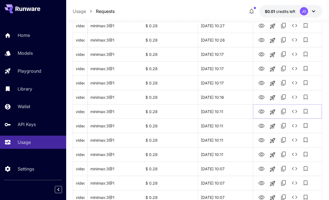
scroll to position [590, 0]
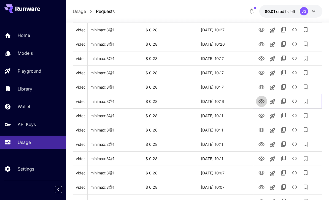
click at [229, 101] on icon "View Video" at bounding box center [261, 101] width 6 height 4
click at [229, 101] on icon "See details" at bounding box center [294, 101] width 7 height 7
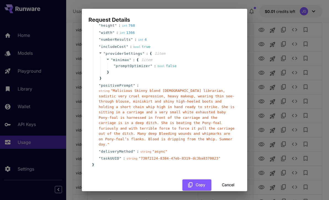
scroll to position [52, 0]
click at [227, 180] on button "Cancel" at bounding box center [228, 185] width 25 height 11
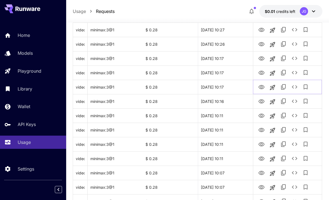
click at [229, 85] on icon "View Video" at bounding box center [261, 87] width 7 height 7
click at [229, 73] on icon "View Video" at bounding box center [261, 73] width 6 height 4
click at [229, 59] on icon "View Video" at bounding box center [261, 58] width 7 height 7
click at [229, 44] on icon "View Video" at bounding box center [261, 44] width 7 height 7
click at [229, 29] on icon "View Video" at bounding box center [261, 30] width 6 height 4
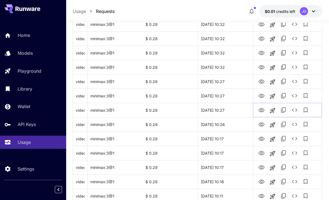
scroll to position [509, 0]
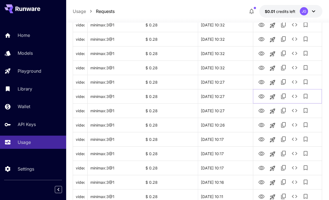
click at [229, 97] on icon "View Video" at bounding box center [261, 96] width 6 height 4
click at [229, 79] on icon "View Video" at bounding box center [261, 82] width 7 height 7
click at [229, 67] on icon "View Video" at bounding box center [261, 68] width 6 height 4
click at [229, 51] on icon "View Video" at bounding box center [261, 53] width 7 height 7
click at [229, 39] on icon "View Video" at bounding box center [261, 39] width 7 height 7
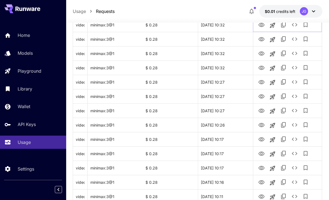
click at [229, 25] on icon "View Video" at bounding box center [261, 25] width 7 height 7
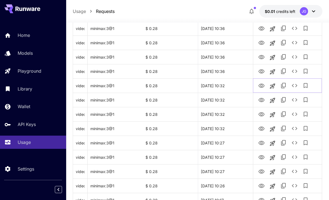
scroll to position [449, 0]
click at [229, 71] on icon "View Video" at bounding box center [261, 71] width 6 height 4
click at [229, 55] on icon "View Video" at bounding box center [261, 57] width 6 height 4
click at [229, 43] on icon "View Video" at bounding box center [261, 42] width 7 height 7
click at [229, 29] on icon "View Video" at bounding box center [261, 28] width 7 height 7
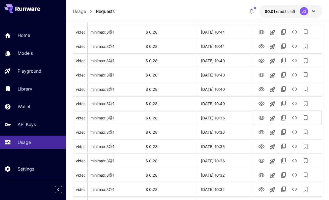
scroll to position [358, 0]
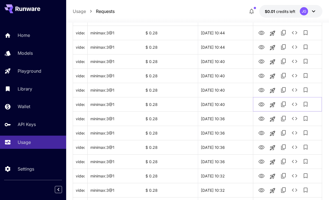
click at [229, 104] on icon "View Video" at bounding box center [261, 104] width 7 height 7
click at [229, 88] on icon "View Video" at bounding box center [261, 90] width 6 height 4
click at [229, 91] on icon "See details" at bounding box center [295, 89] width 6 height 3
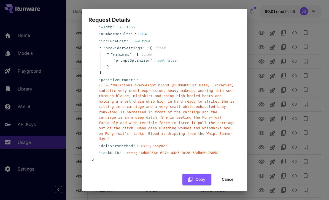
scroll to position [58, 0]
click at [229, 178] on button "Cancel" at bounding box center [228, 180] width 25 height 11
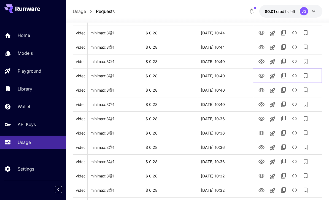
click at [229, 75] on icon "View Video" at bounding box center [261, 76] width 7 height 7
click at [229, 61] on icon "View Video" at bounding box center [261, 61] width 6 height 4
click at [229, 45] on icon "View Video" at bounding box center [261, 47] width 7 height 7
click at [229, 32] on icon "View Video" at bounding box center [261, 33] width 7 height 7
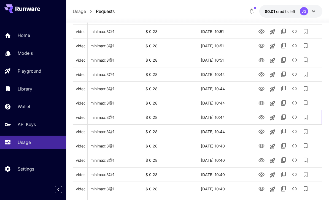
scroll to position [274, 0]
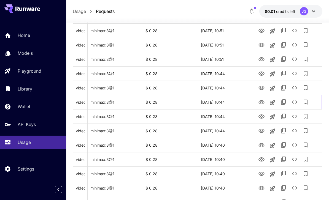
click at [229, 102] on icon "View Video" at bounding box center [261, 102] width 7 height 7
click at [229, 87] on icon "View Video" at bounding box center [261, 88] width 6 height 4
click at [229, 73] on icon "View Video" at bounding box center [261, 74] width 7 height 7
click at [229, 59] on icon "View Video" at bounding box center [261, 59] width 7 height 7
click at [229, 61] on icon "See details" at bounding box center [294, 59] width 7 height 7
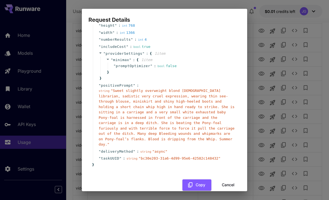
scroll to position [52, 0]
click at [229, 180] on button "Cancel" at bounding box center [228, 185] width 25 height 11
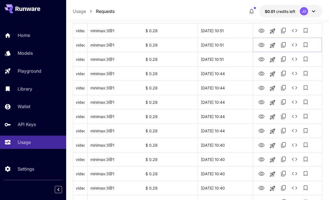
click at [229, 45] on icon "View Video" at bounding box center [261, 45] width 7 height 7
click at [229, 32] on icon "View Video" at bounding box center [261, 31] width 6 height 4
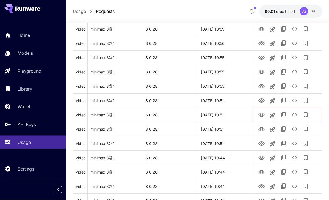
scroll to position [190, 0]
click at [229, 101] on icon "View Video" at bounding box center [261, 100] width 7 height 7
click at [229, 83] on icon "View Video" at bounding box center [261, 86] width 7 height 7
click at [229, 72] on icon "View Video" at bounding box center [261, 72] width 7 height 7
click at [229, 59] on icon "View Video" at bounding box center [261, 58] width 6 height 4
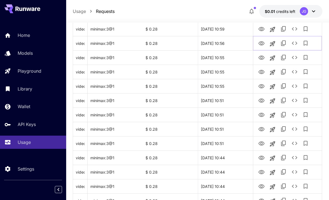
click at [229, 41] on icon "View Video" at bounding box center [261, 43] width 7 height 7
click at [229, 29] on icon "View Video" at bounding box center [261, 29] width 7 height 7
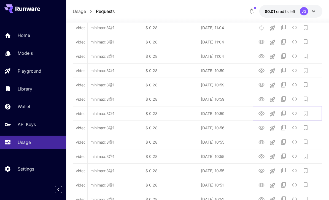
scroll to position [105, 0]
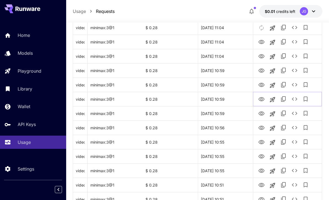
click at [229, 99] on icon "View Video" at bounding box center [261, 99] width 6 height 4
click at [229, 83] on icon "View Video" at bounding box center [261, 85] width 7 height 7
click at [229, 85] on icon "See details" at bounding box center [294, 85] width 7 height 7
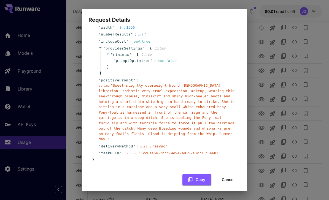
scroll to position [58, 0]
click at [229, 176] on button "Cancel" at bounding box center [228, 180] width 25 height 11
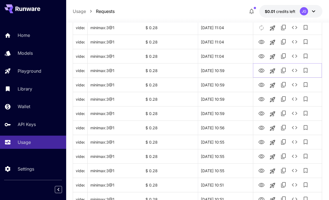
click at [229, 71] on icon "View Video" at bounding box center [261, 71] width 6 height 4
click at [229, 56] on icon "View Video" at bounding box center [261, 56] width 6 height 4
click at [229, 40] on icon "View Video" at bounding box center [261, 42] width 7 height 7
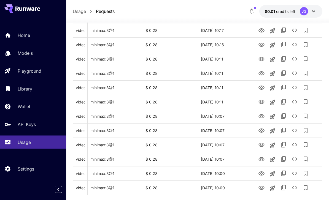
scroll to position [655, 0]
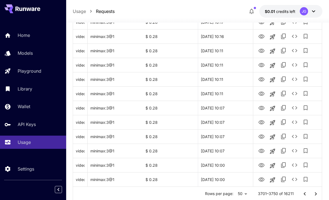
click at [229, 194] on icon "Go to next page" at bounding box center [315, 194] width 7 height 7
click at [229, 180] on icon "View Video" at bounding box center [261, 180] width 7 height 7
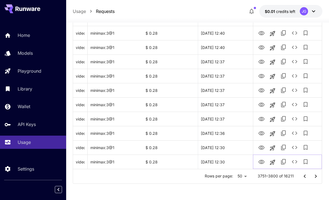
click at [229, 161] on icon "See details" at bounding box center [294, 162] width 7 height 7
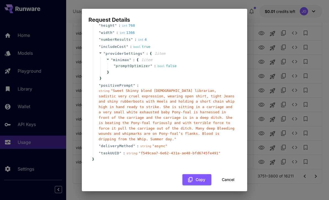
scroll to position [52, 0]
click at [229, 175] on button "Cancel" at bounding box center [228, 180] width 25 height 11
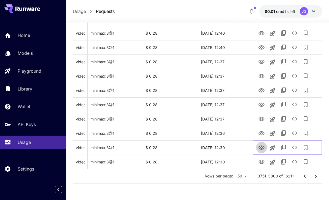
click at [229, 148] on icon "View Video" at bounding box center [261, 148] width 7 height 7
click at [229, 133] on icon "View Video" at bounding box center [261, 133] width 7 height 7
click at [229, 118] on icon "View Video" at bounding box center [261, 119] width 6 height 4
click at [229, 106] on icon "View Video" at bounding box center [261, 105] width 6 height 4
click at [229, 91] on icon "View Video" at bounding box center [261, 90] width 7 height 7
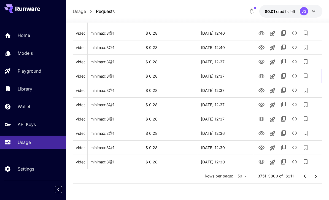
click at [229, 75] on icon "View Video" at bounding box center [261, 76] width 6 height 4
click at [229, 59] on icon "View Video" at bounding box center [261, 62] width 7 height 7
click at [229, 48] on icon "View Video" at bounding box center [261, 47] width 6 height 4
click at [229, 45] on icon "See details" at bounding box center [294, 47] width 7 height 7
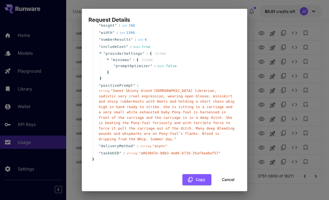
click at [229, 175] on button "Cancel" at bounding box center [228, 179] width 25 height 11
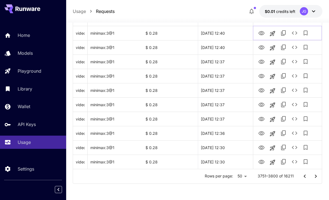
click at [229, 31] on icon "View Video" at bounding box center [261, 33] width 6 height 4
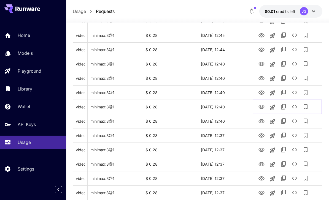
scroll to position [597, 0]
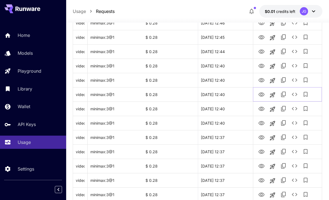
click at [229, 94] on icon "View Video" at bounding box center [261, 94] width 7 height 7
click at [229, 95] on icon "See details" at bounding box center [294, 94] width 7 height 7
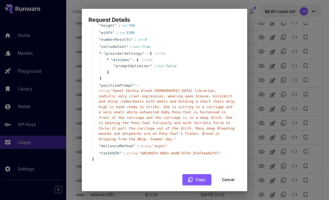
scroll to position [52, 0]
click at [225, 178] on button "Cancel" at bounding box center [228, 180] width 25 height 11
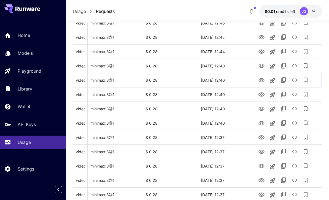
click at [229, 80] on icon "View Video" at bounding box center [261, 80] width 7 height 7
click at [229, 66] on icon "View Video" at bounding box center [261, 66] width 6 height 4
click at [229, 50] on icon "View Video" at bounding box center [261, 51] width 7 height 7
click at [229, 52] on icon "See details" at bounding box center [294, 51] width 7 height 7
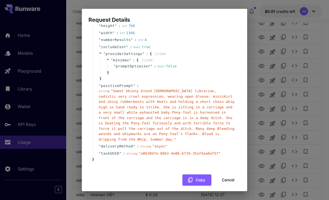
click at [229, 175] on button "Cancel" at bounding box center [228, 180] width 25 height 11
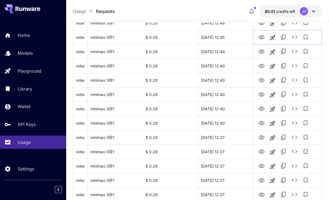
click at [229, 35] on icon "View Video" at bounding box center [261, 37] width 7 height 7
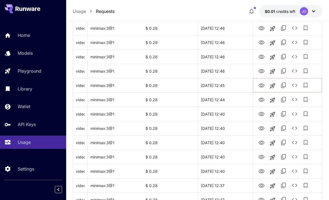
scroll to position [549, 0]
click at [229, 71] on icon "View Video" at bounding box center [261, 71] width 7 height 7
click at [229, 55] on icon "View Video" at bounding box center [261, 57] width 6 height 4
click at [229, 41] on icon "View Video" at bounding box center [261, 42] width 7 height 7
click at [229, 30] on icon "View Video" at bounding box center [261, 28] width 7 height 7
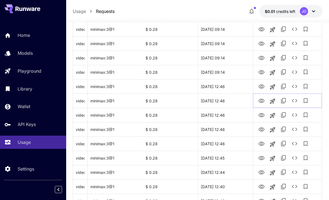
scroll to position [477, 0]
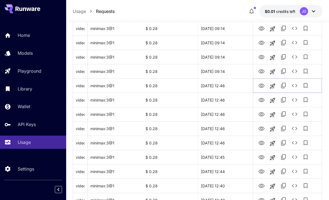
click at [229, 84] on icon "View Video" at bounding box center [261, 86] width 6 height 4
click at [229, 83] on icon "See details" at bounding box center [294, 85] width 7 height 7
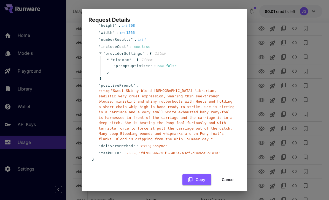
scroll to position [52, 0]
click at [228, 176] on button "Cancel" at bounding box center [228, 180] width 25 height 11
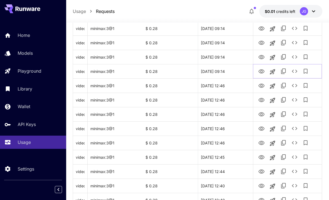
click at [229, 72] on icon "View Video" at bounding box center [261, 71] width 7 height 7
